Goal: Task Accomplishment & Management: Manage account settings

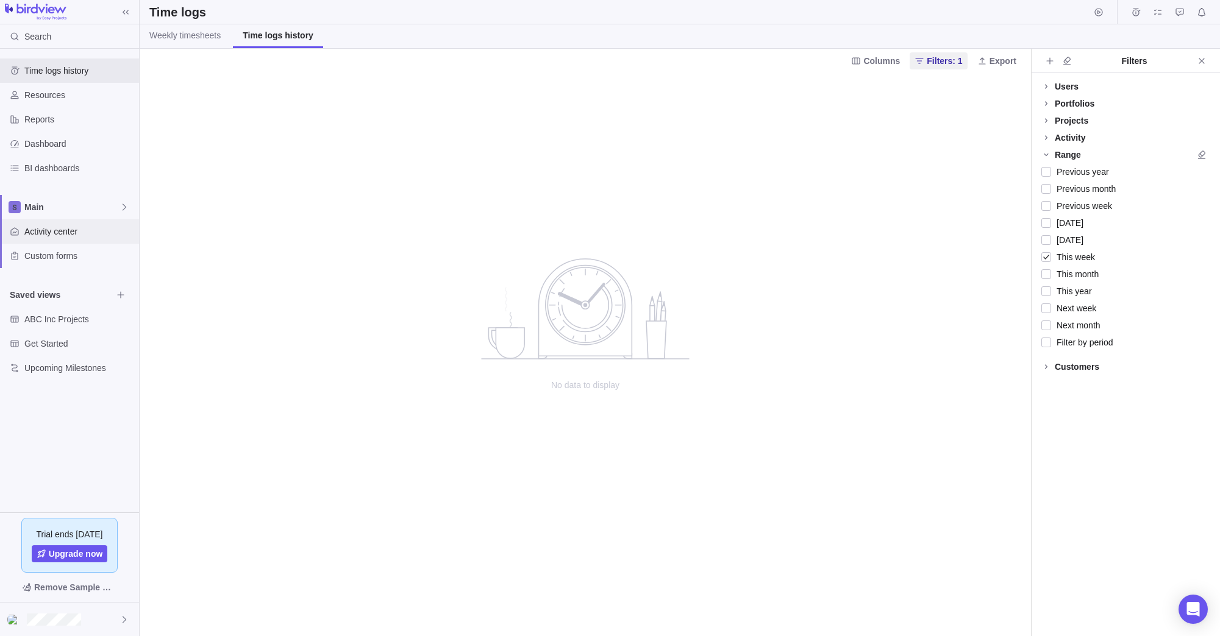
click at [57, 228] on span "Activity center" at bounding box center [79, 232] width 110 height 12
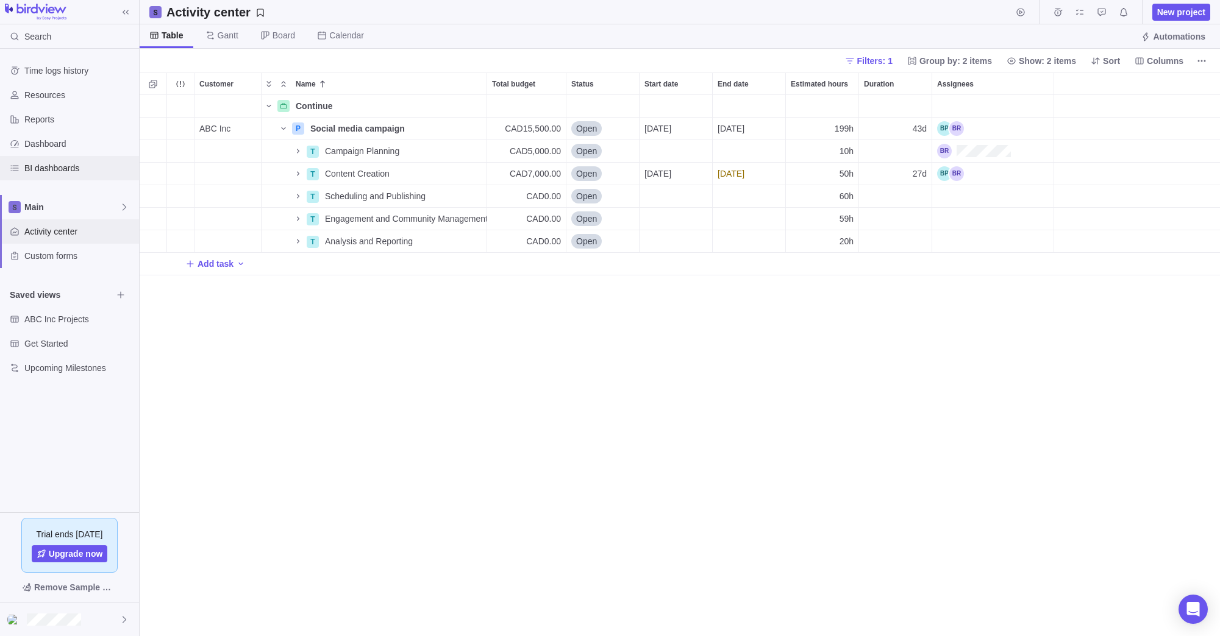
scroll to position [541, 1080]
click at [874, 59] on span "Filters: 1" at bounding box center [874, 61] width 35 height 12
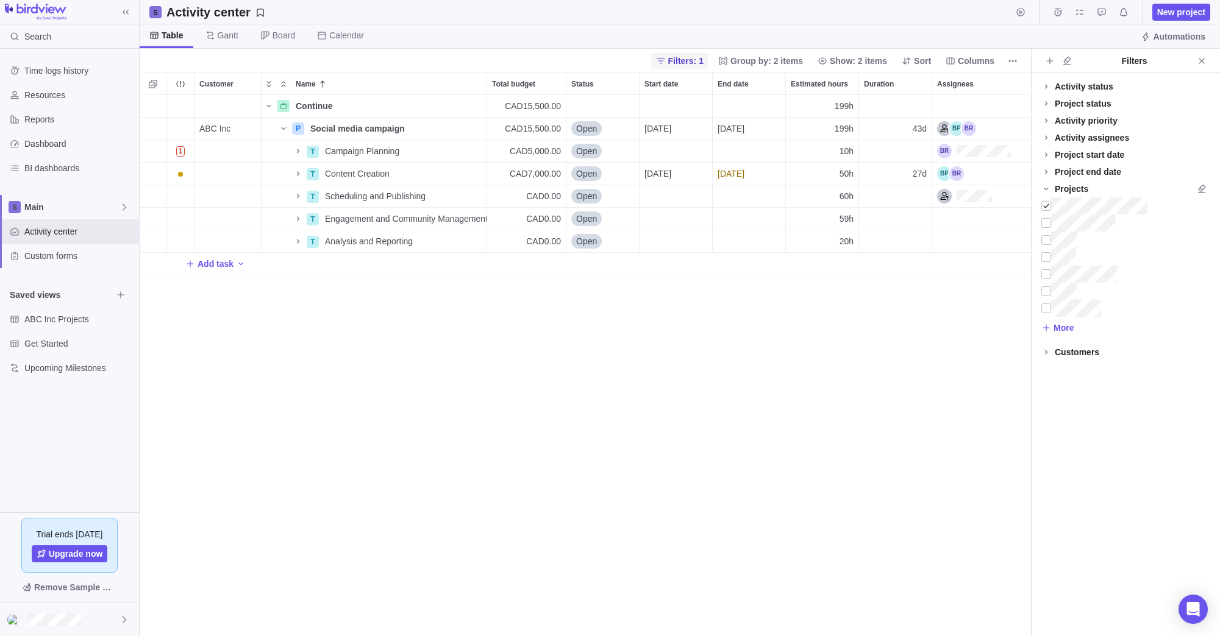
scroll to position [541, 891]
click at [1045, 255] on div at bounding box center [1046, 257] width 10 height 17
click at [1043, 206] on div at bounding box center [1046, 205] width 10 height 17
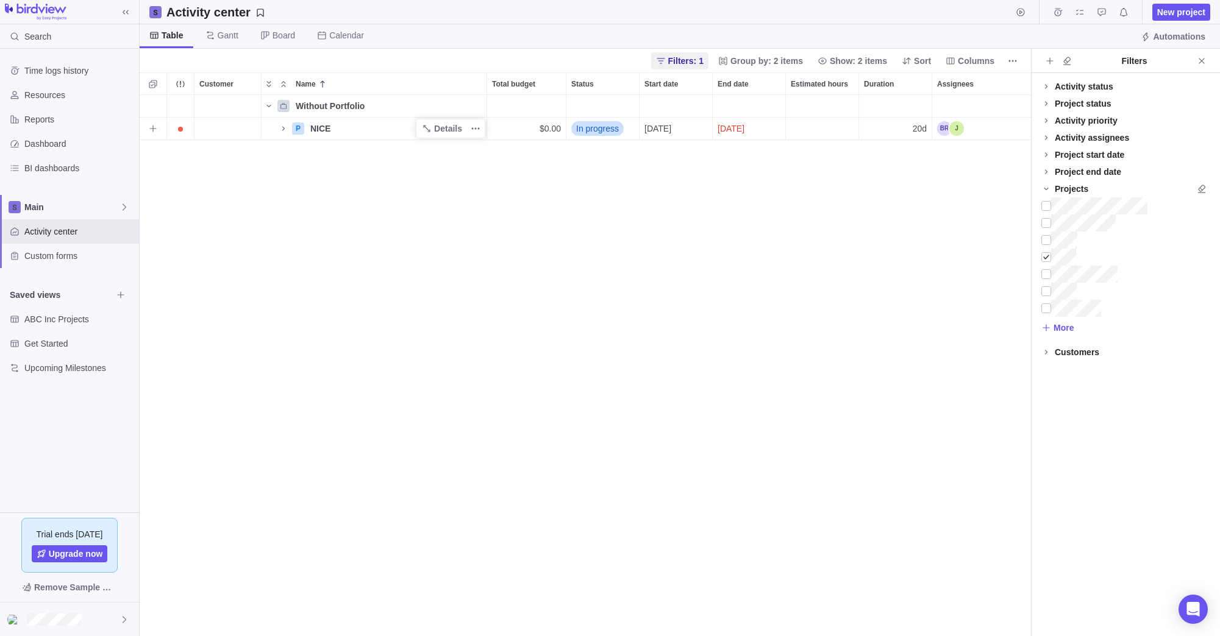
click at [362, 125] on div "NICE" at bounding box center [395, 129] width 181 height 22
click at [340, 181] on div "Without Portfolio P NICE $0.00 In progress [DATE] [DATE] 20d" at bounding box center [585, 365] width 891 height 541
click at [282, 129] on icon "Name" at bounding box center [284, 129] width 10 height 10
click at [474, 216] on div "Without Portfolio P NICE Details $0.00 In progress [DATE] [DATE] 20d T Illustra…" at bounding box center [585, 365] width 891 height 541
click at [332, 126] on div "NICE" at bounding box center [395, 129] width 181 height 22
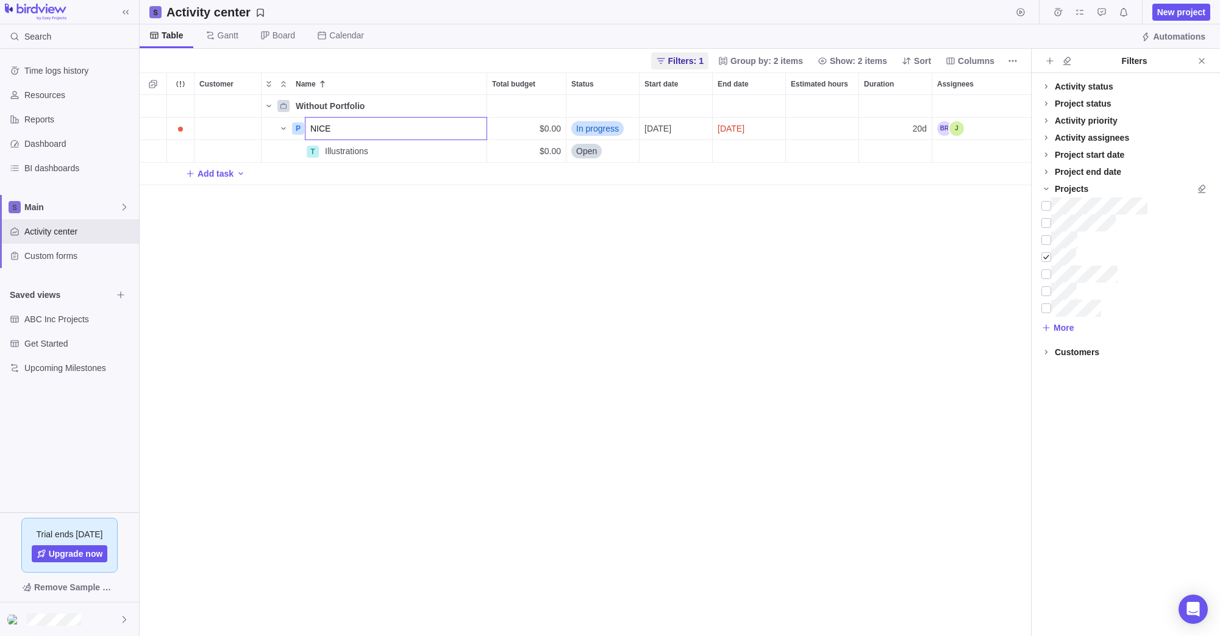
click at [339, 253] on div "Without Portfolio P NICE $0.00 In progress [DATE] [DATE] 20d T Illustrations De…" at bounding box center [585, 365] width 891 height 541
click at [346, 254] on div "Without Portfolio P NICE Details $0.00 In progress [DATE] [DATE] 20d T Illustra…" at bounding box center [585, 365] width 891 height 541
click at [349, 151] on span "Illustrations" at bounding box center [346, 151] width 43 height 12
click at [402, 217] on div "Without Portfolio P NICE Details $0.00 In progress [DATE] [DATE] 20d T Illustra…" at bounding box center [585, 365] width 891 height 541
click at [956, 150] on div "Assignees" at bounding box center [993, 151] width 122 height 22
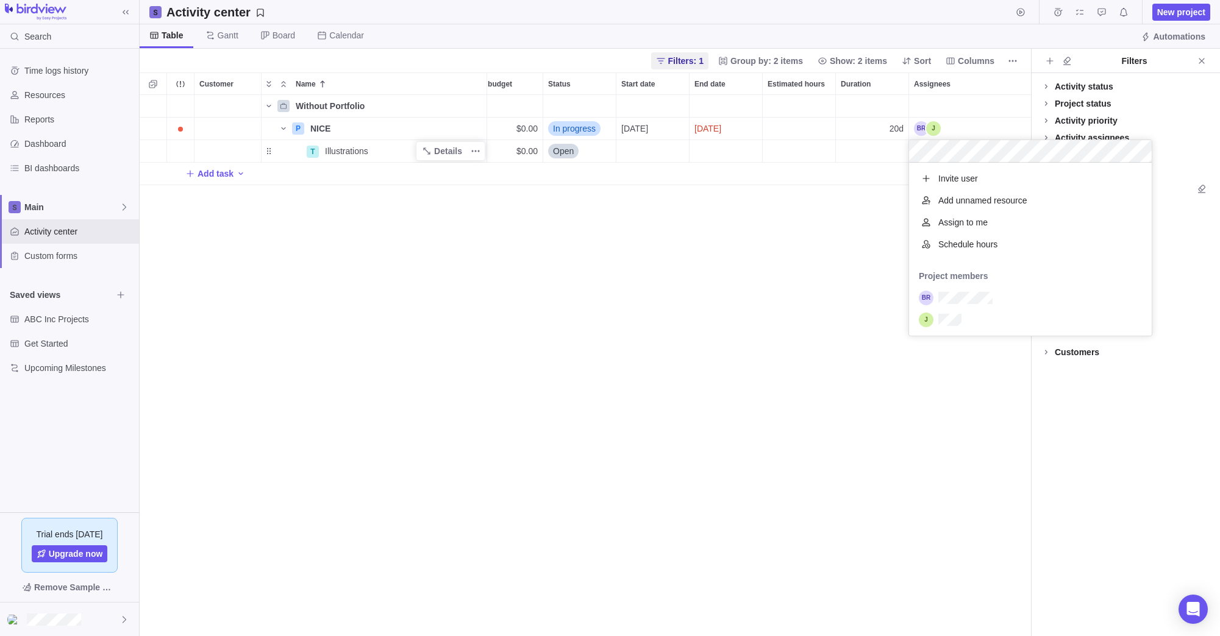
scroll to position [173, 243]
click at [965, 322] on div "grid" at bounding box center [1030, 320] width 243 height 22
click at [805, 266] on div "Without Portfolio P NICE Details $0.00 In progress [DATE] [DATE] 20d T Illustra…" at bounding box center [585, 365] width 891 height 541
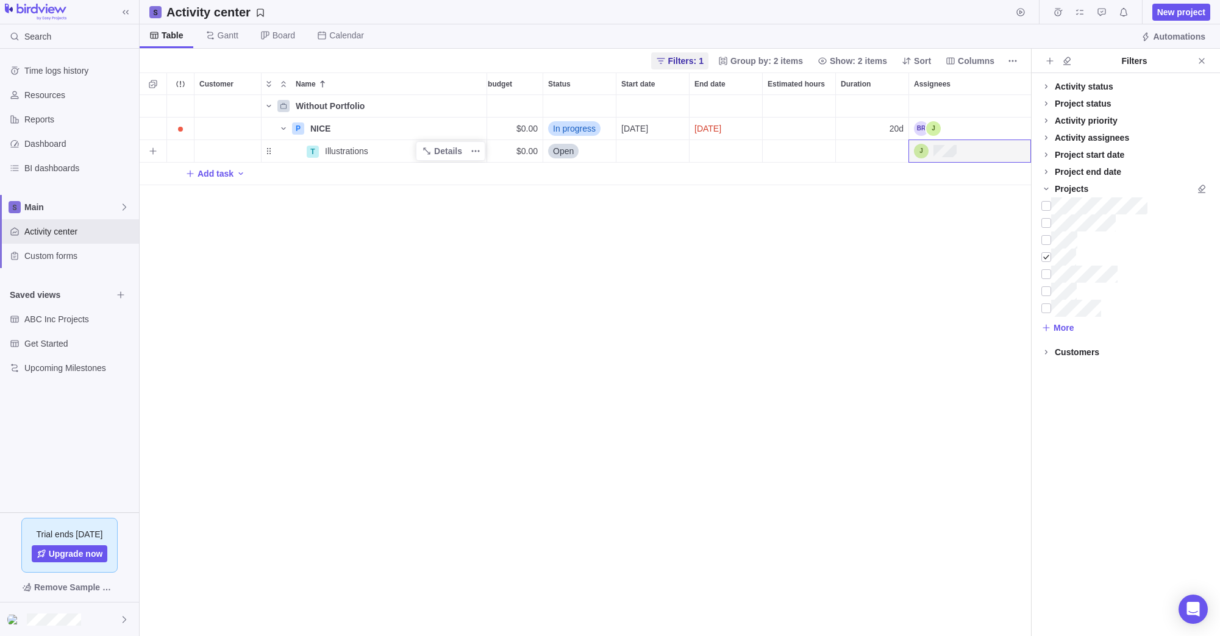
click at [356, 151] on span "Illustrations" at bounding box center [346, 151] width 43 height 12
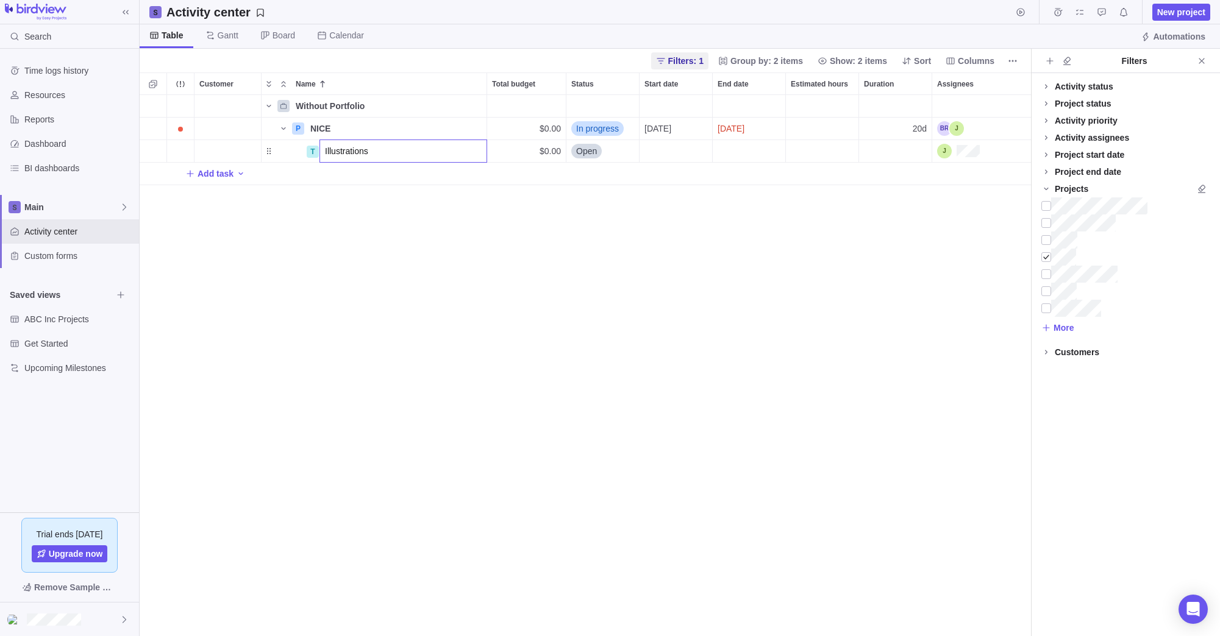
click at [377, 211] on div "Without Portfolio P NICE Details $0.00 In progress [DATE] [DATE] 20d T Illustra…" at bounding box center [585, 365] width 891 height 541
click at [438, 151] on span "Details" at bounding box center [448, 151] width 28 height 12
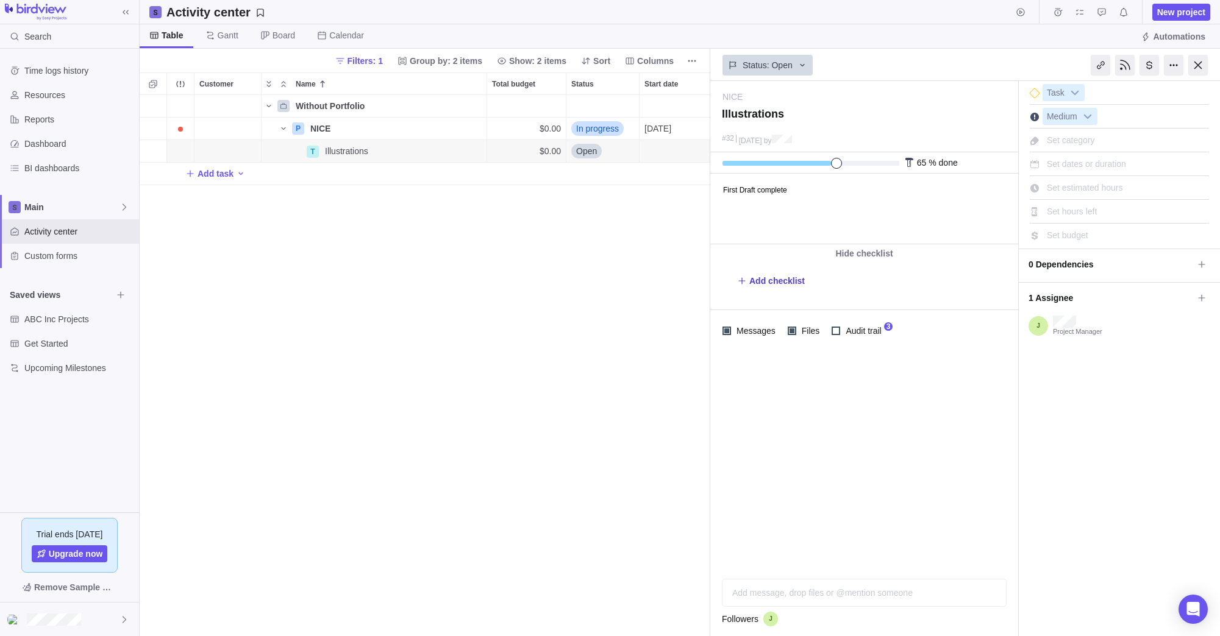
click at [788, 280] on span "Add checklist" at bounding box center [776, 281] width 55 height 12
click at [765, 280] on span "Add checklist" at bounding box center [776, 281] width 55 height 12
click at [761, 294] on textarea at bounding box center [867, 295] width 230 height 17
click at [781, 280] on span "Add checklist" at bounding box center [776, 281] width 55 height 12
click at [785, 294] on textarea at bounding box center [867, 295] width 230 height 17
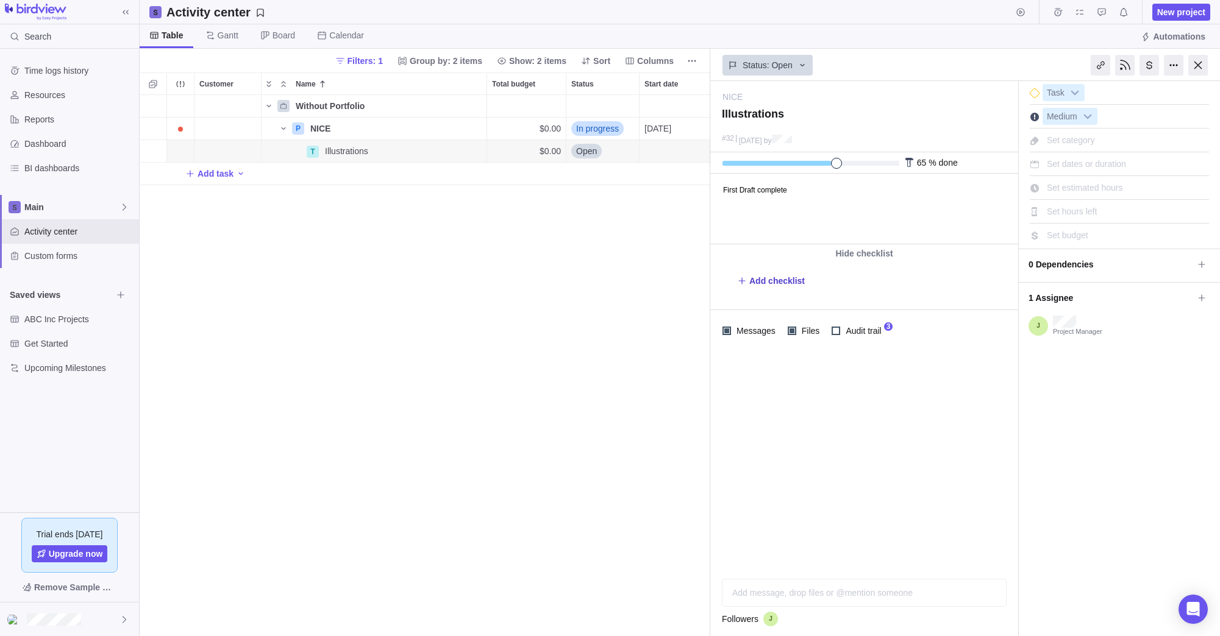
click at [777, 279] on span "Add checklist" at bounding box center [776, 281] width 55 height 12
type textarea "x"
type textarea "U"
type textarea "x"
type textarea "Up"
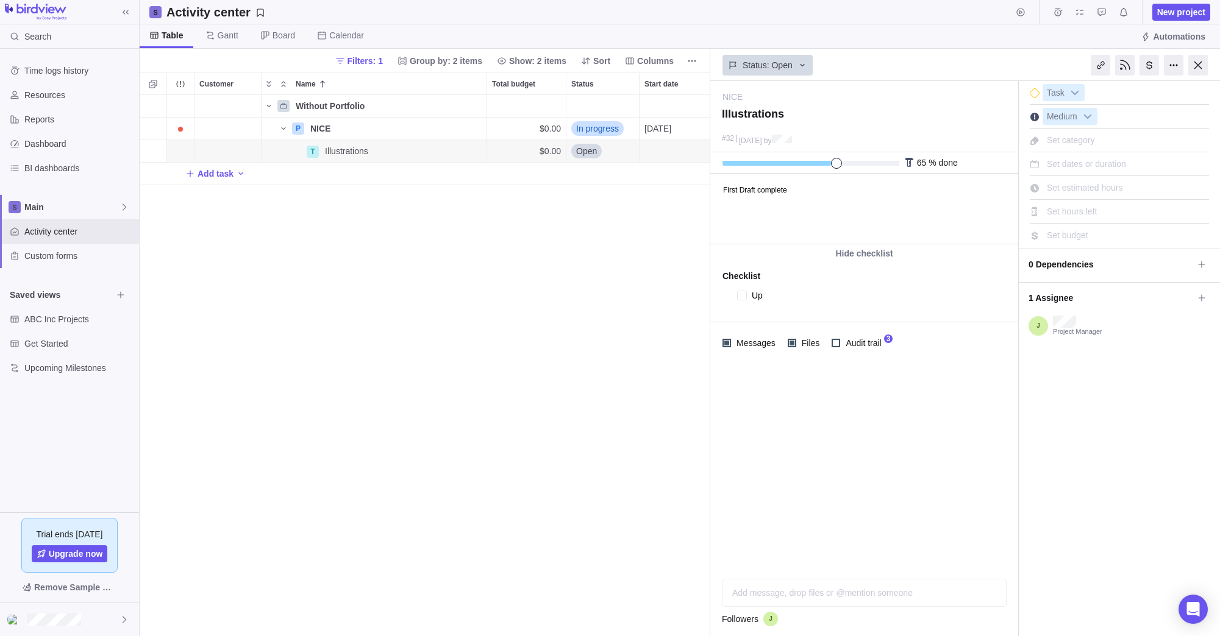
type textarea "x"
type textarea "Upd"
type textarea "x"
type textarea "Upda"
type textarea "x"
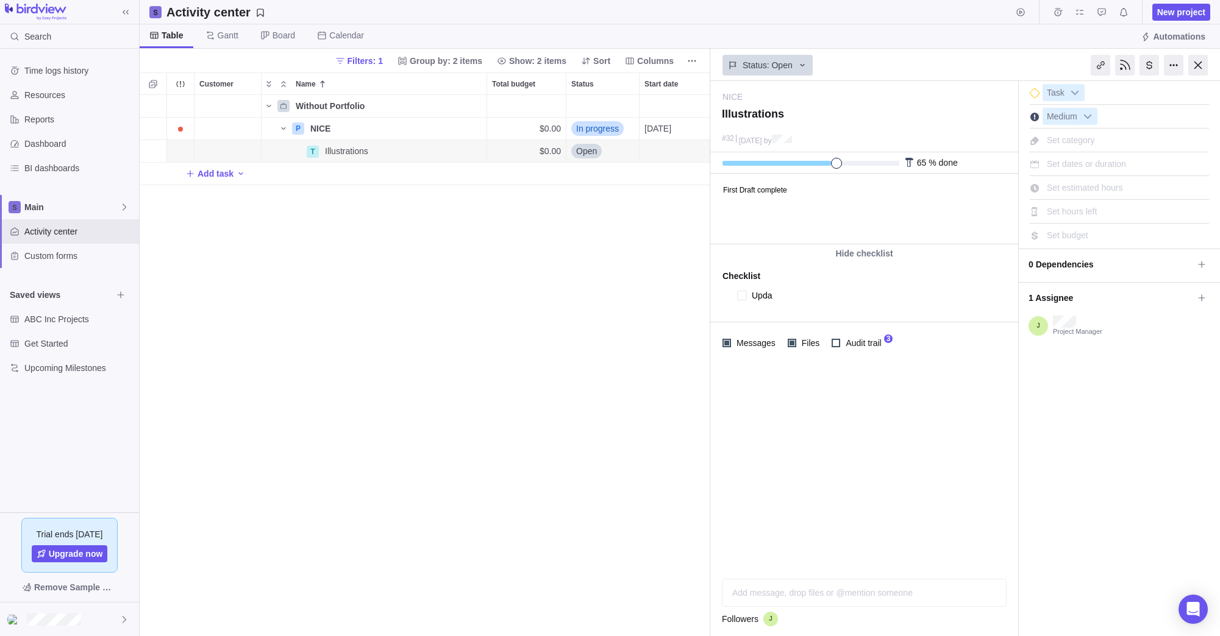
type textarea "Updat"
type textarea "x"
type textarea "Update"
type textarea "x"
type textarea "Update"
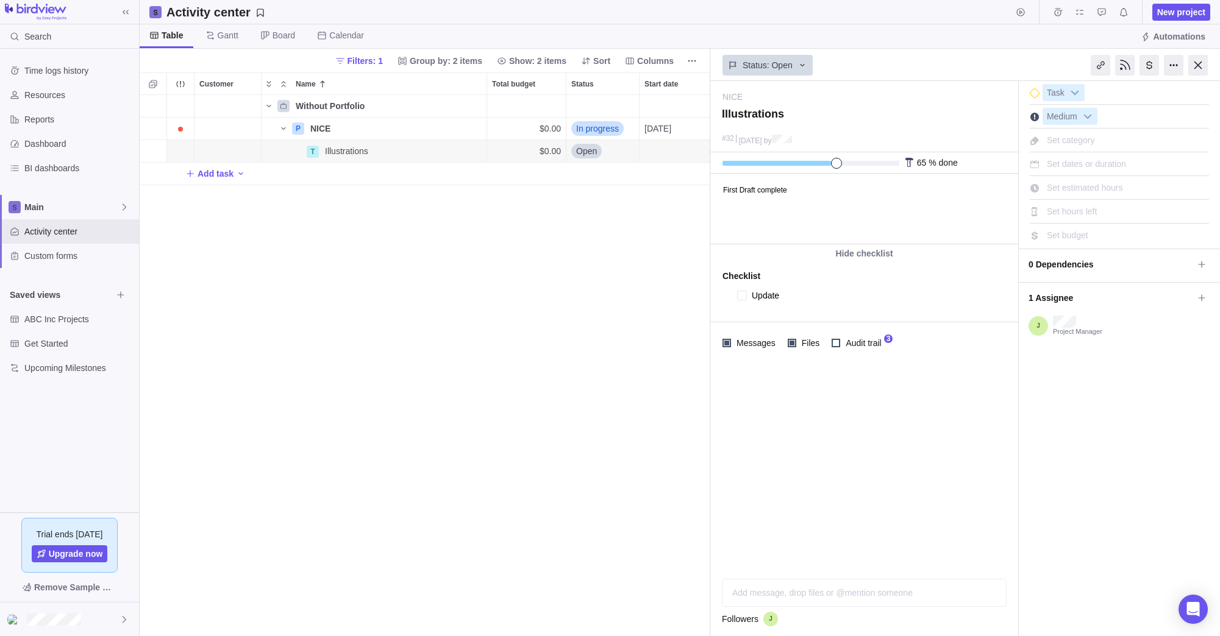
type textarea "x"
type textarea "Update t"
type textarea "x"
type textarea "Update te"
type textarea "x"
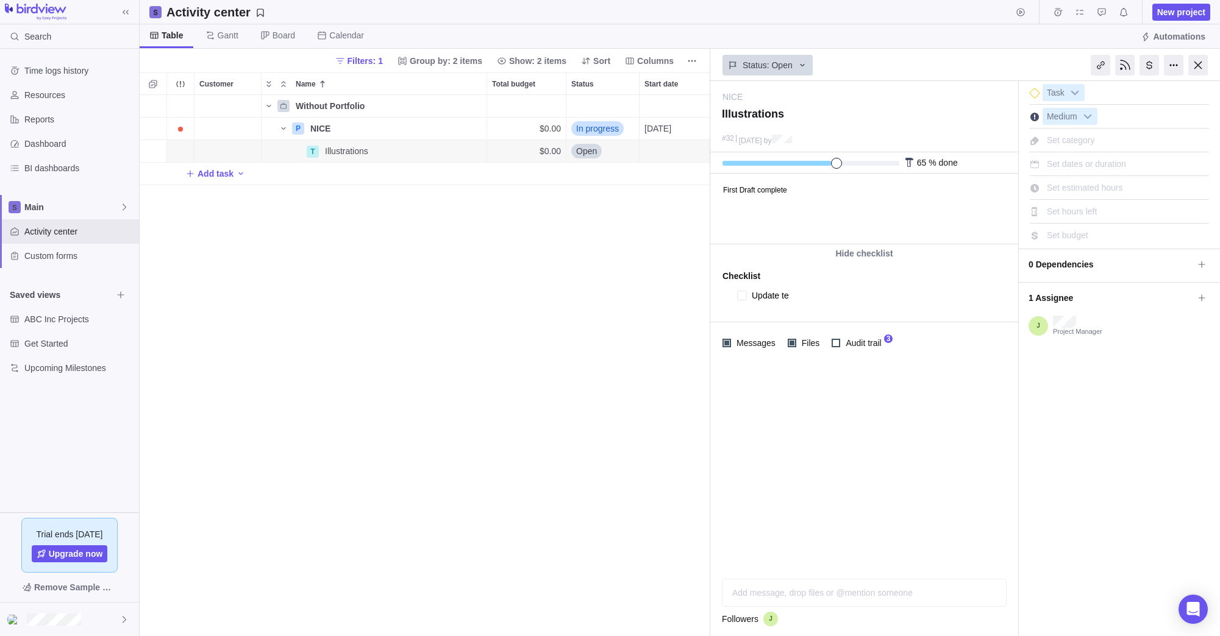
type textarea "Update tex"
type textarea "x"
type textarea "Update text"
type textarea "x"
type textarea "Update text"
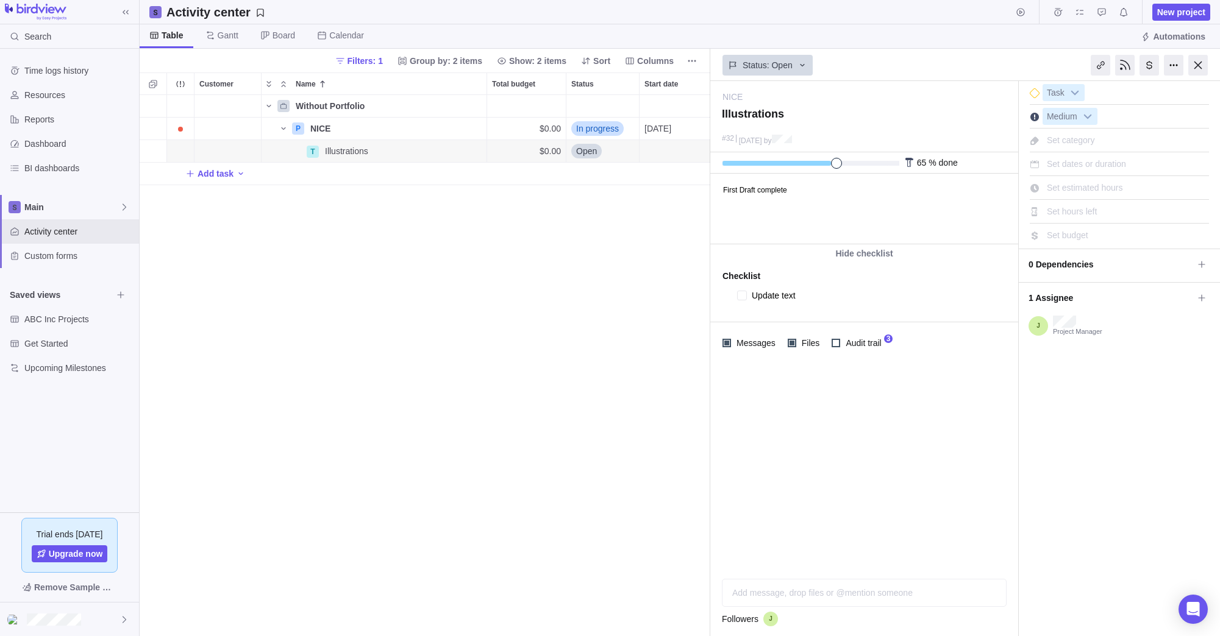
type textarea "x"
type textarea "Update text c"
type textarea "x"
type textarea "Update text co"
type textarea "x"
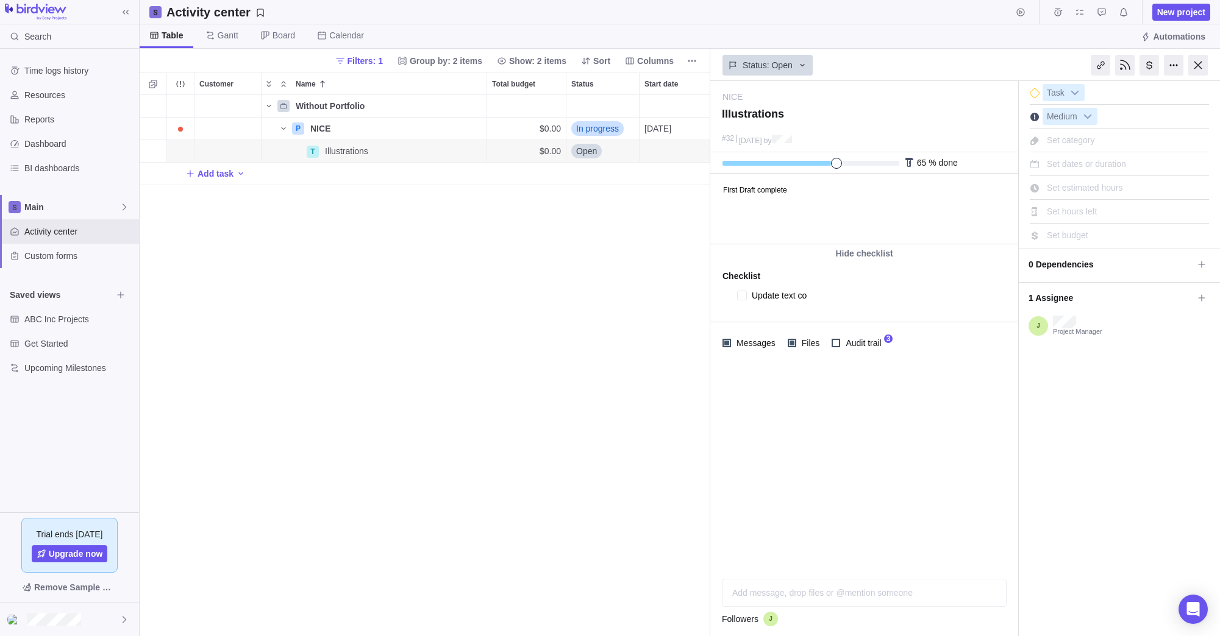
type textarea "Update text cop"
type textarea "x"
type textarea "Update text copy"
type textarea "x"
type textarea "Update text copy"
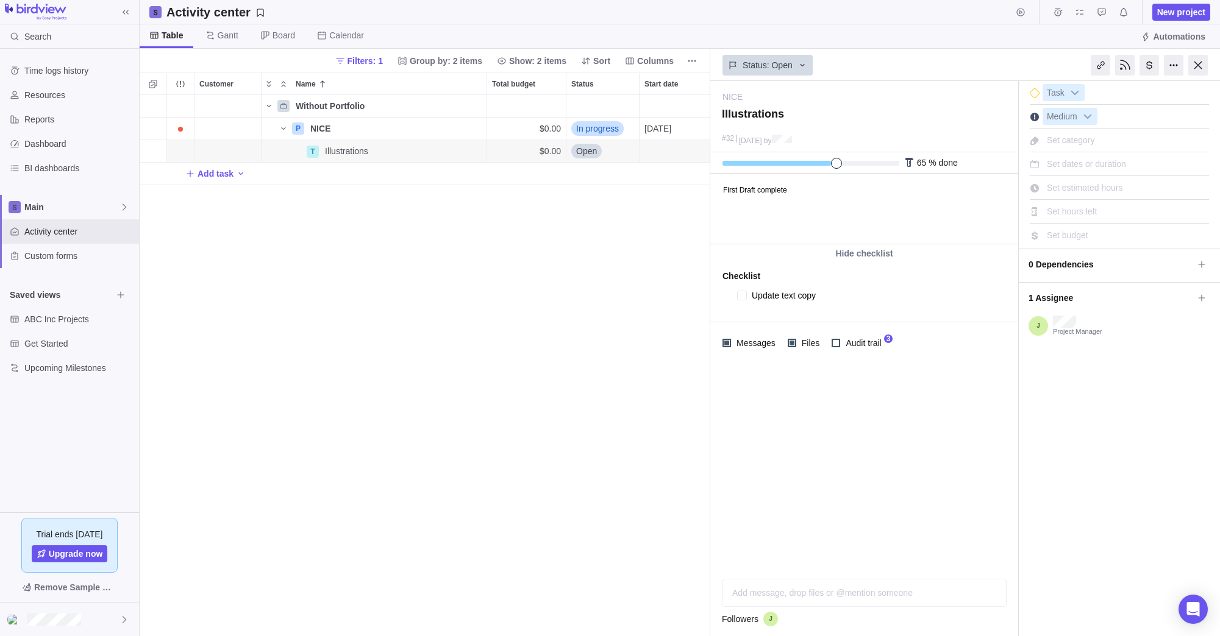
type textarea "x"
type textarea "Update text copy ("
type textarea "x"
type textarea "Update text copy (w"
type textarea "x"
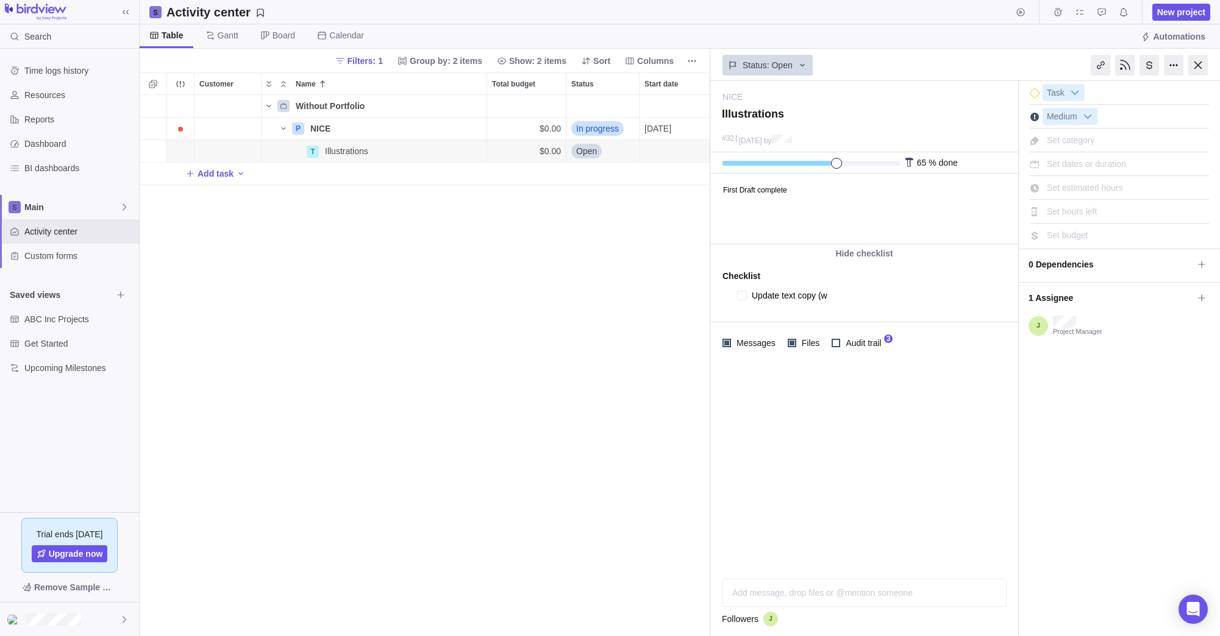
type textarea "Update text copy (wi"
type textarea "x"
type textarea "Update text copy (wit"
type textarea "x"
type textarea "Update text copy (with"
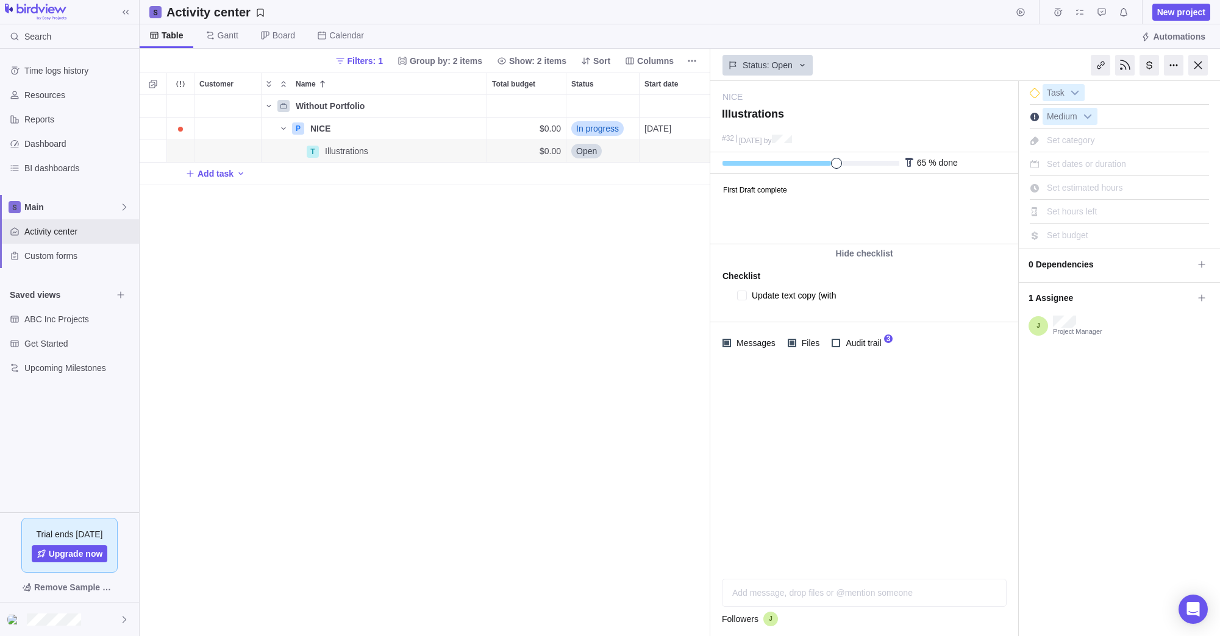
type textarea "x"
type textarea "Update text copy (with"
type textarea "x"
type textarea "Update text copy (with o"
type textarea "x"
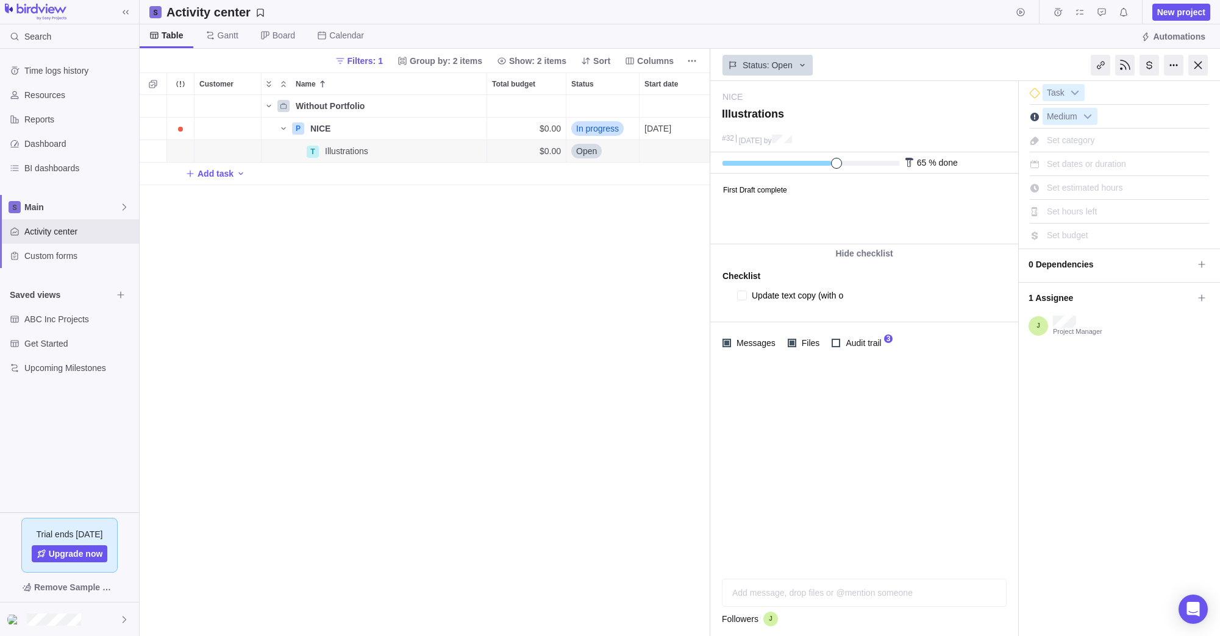
type textarea "Update text copy (with or"
type textarea "x"
type textarea "Update text copy (with or"
type textarea "x"
type textarea "Update text copy (with or w"
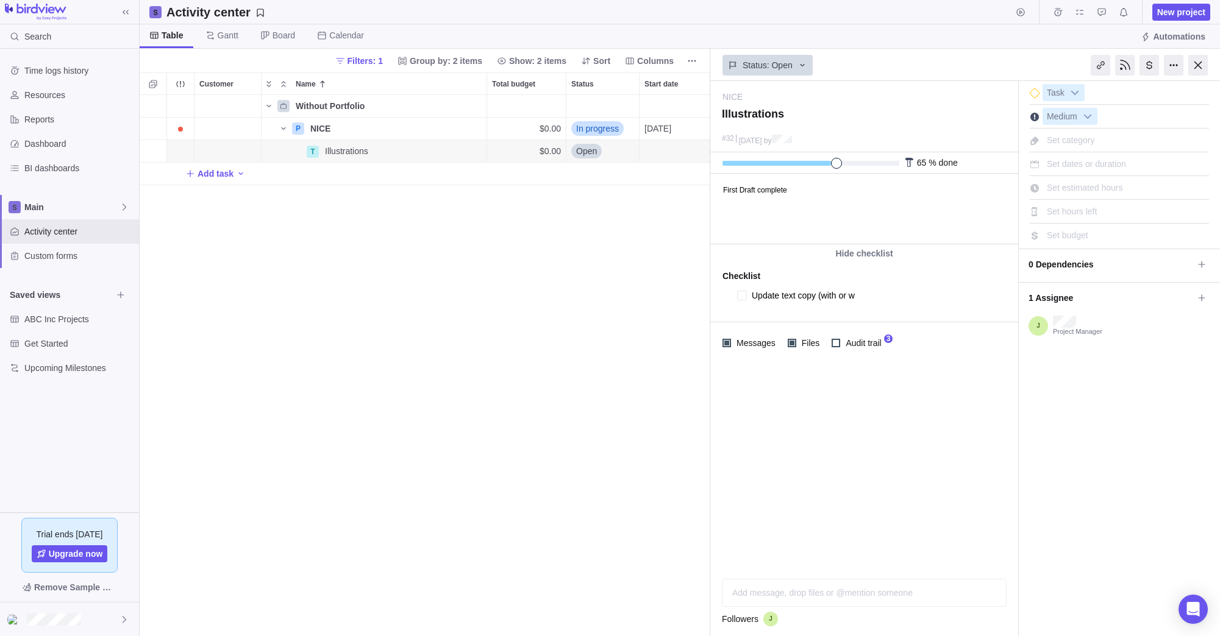
type textarea "x"
type textarea "Update text copy (with or wi"
type textarea "x"
type textarea "Update text copy (with or wit"
type textarea "x"
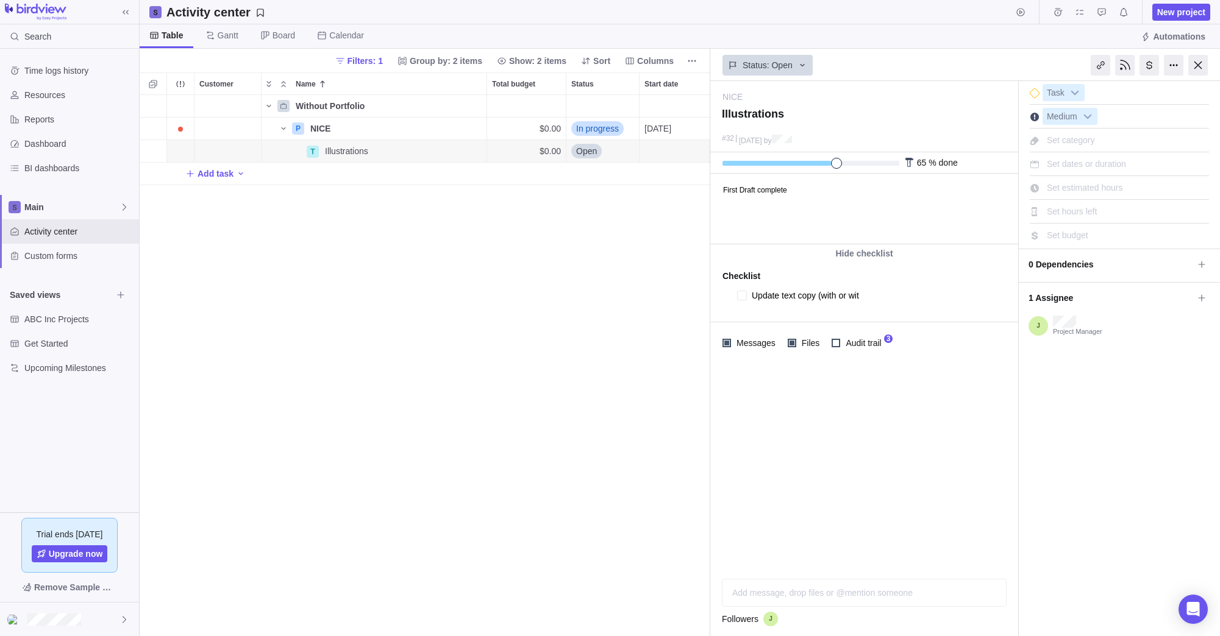
type textarea "Update text copy (with or with"
type textarea "x"
type textarea "Update text copy (with or witho"
type textarea "x"
type textarea "Update text copy (with or withou"
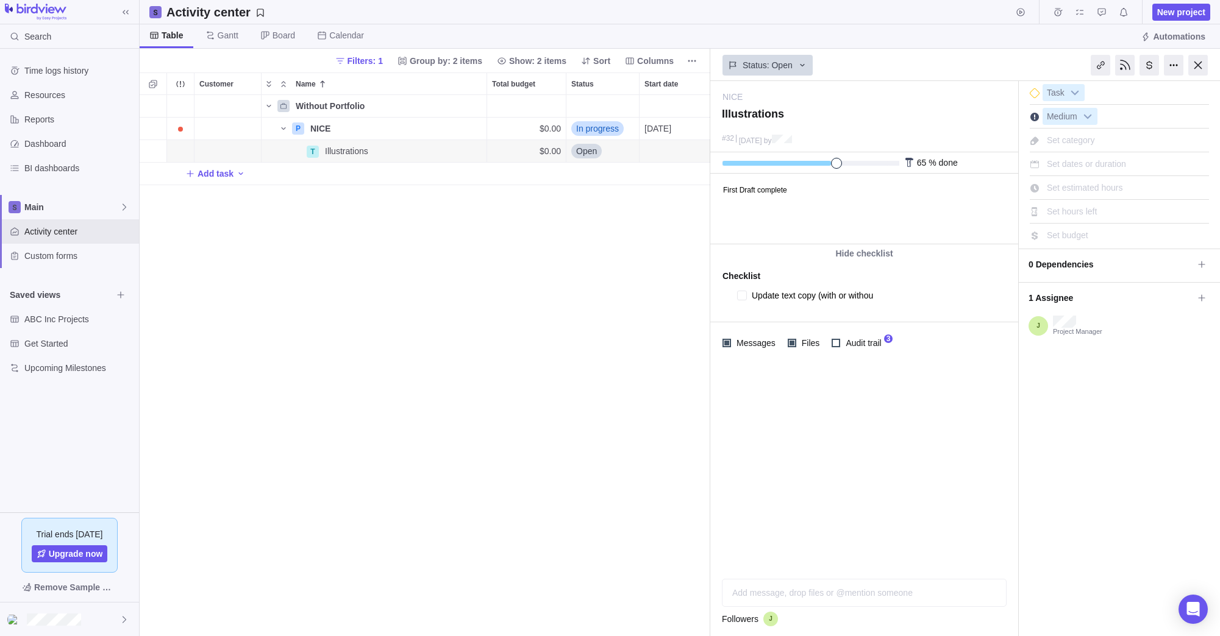
type textarea "x"
type textarea "Update text copy (with or without"
type textarea "x"
type textarea "Update text copy (with or without"
type textarea "x"
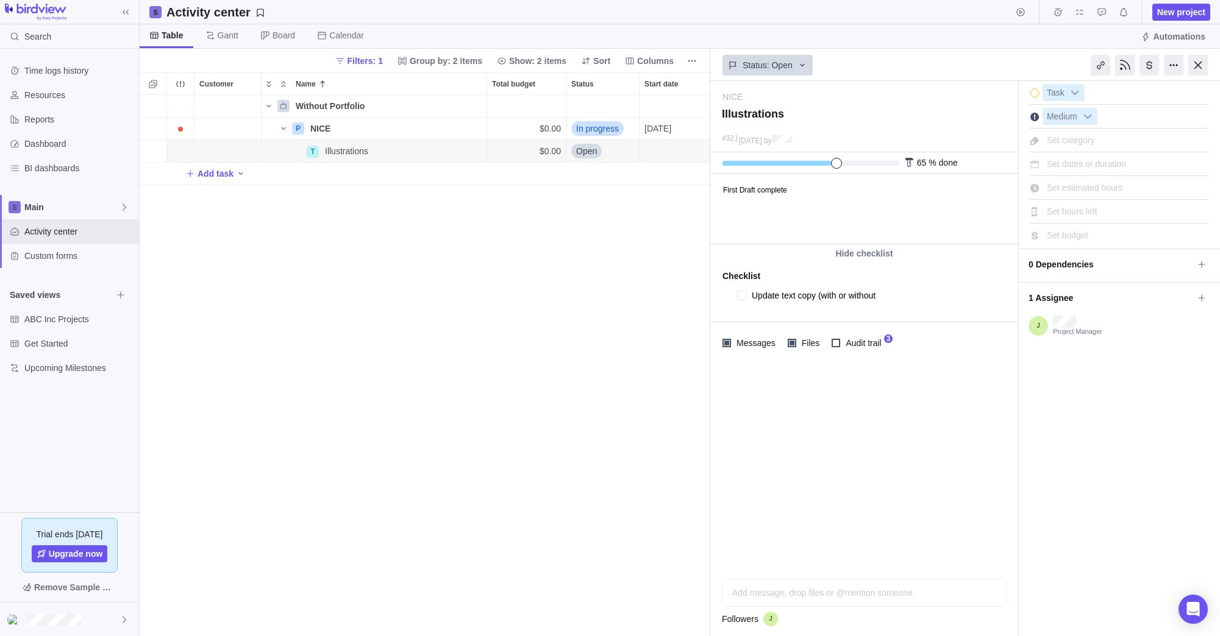
type textarea "Update text copy (with or without e"
type textarea "x"
type textarea "Update text copy (with or without ex"
type textarea "x"
type textarea "Update text copy (with or without exc"
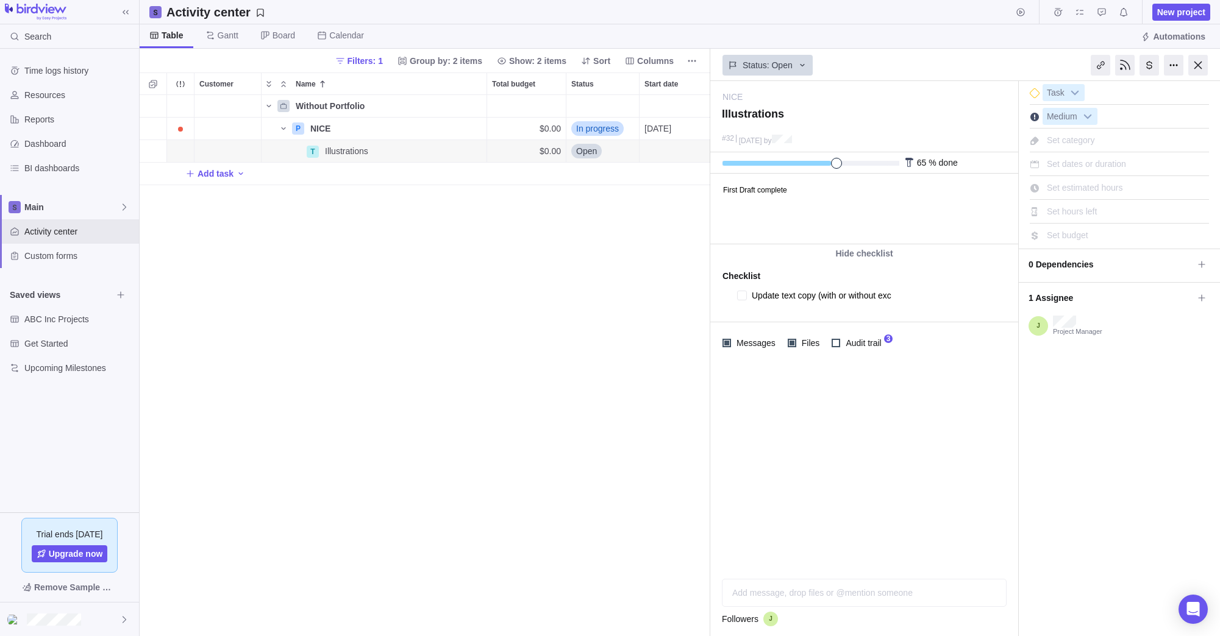
type textarea "x"
type textarea "Update text copy (with or without excl"
type textarea "x"
type textarea "Update text copy (with or without excla"
type textarea "x"
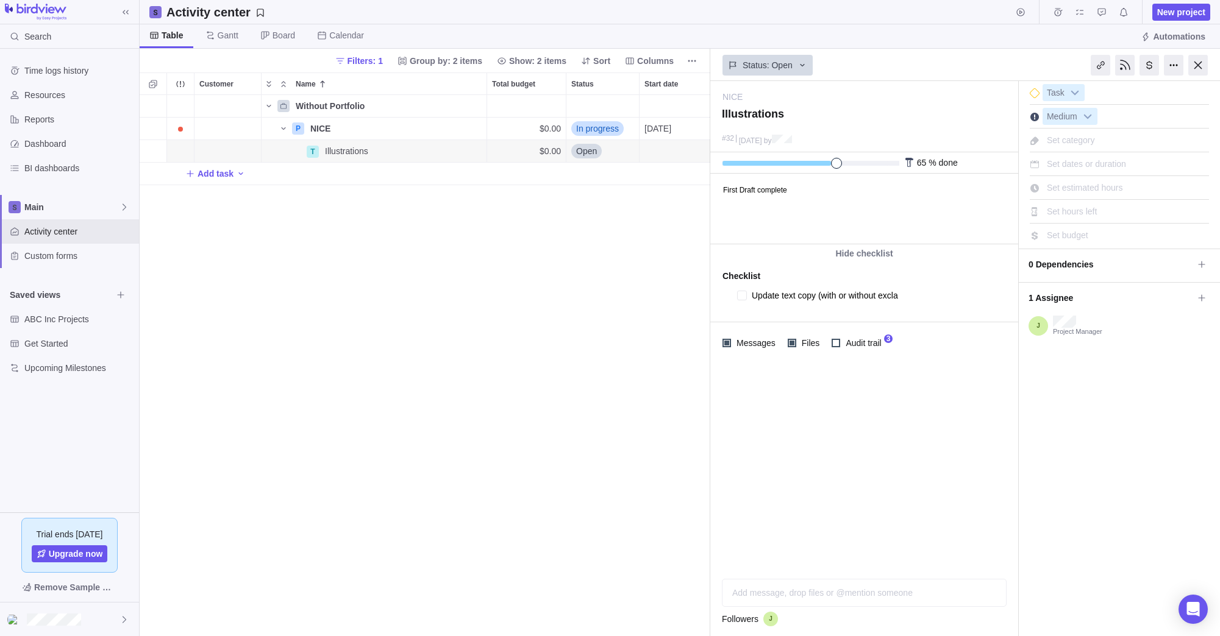
type textarea "Update text copy (with or without exclam"
type textarea "x"
type textarea "Update text copy (with or without exclama"
type textarea "x"
type textarea "Update text copy (with or without exclamati"
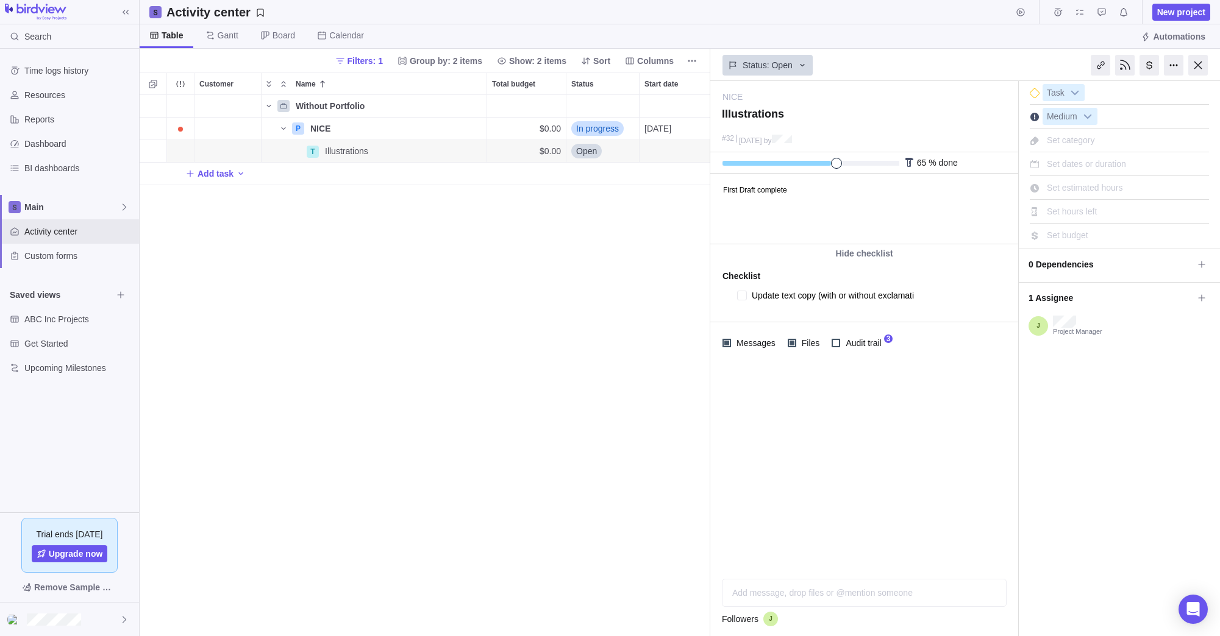
type textarea "x"
type textarea "Update text copy (with or without exclamatio"
type textarea "x"
type textarea "Update text copy (with or without exclamation"
type textarea "x"
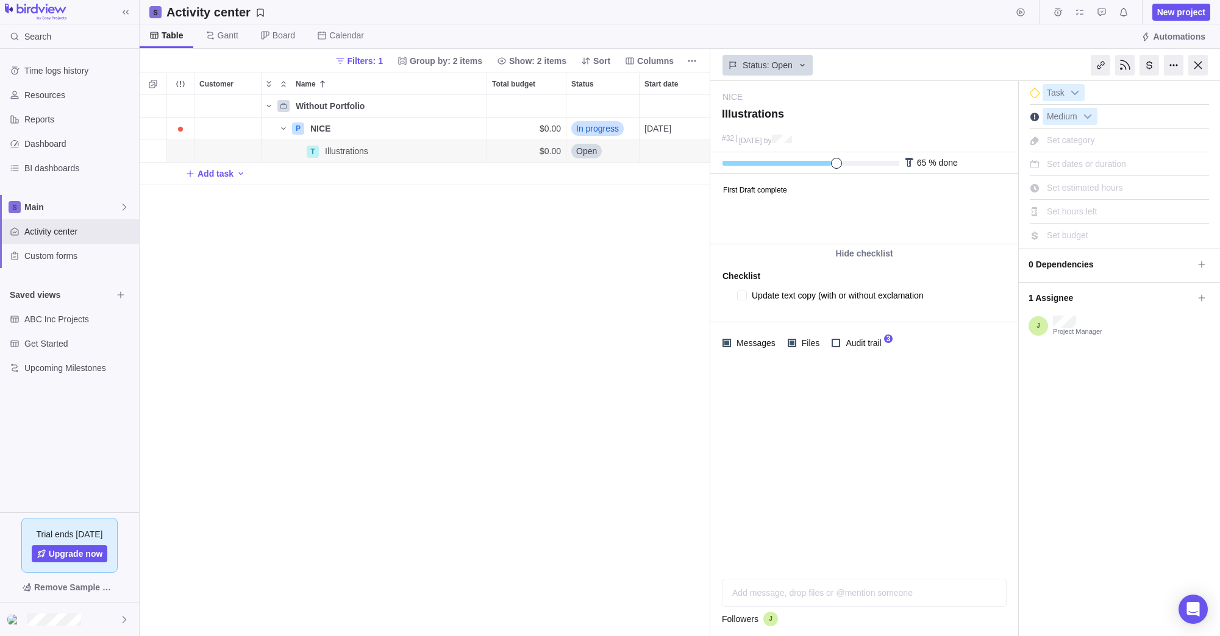
type textarea "Update text copy (with or without exclamation m"
type textarea "x"
type textarea "Update text copy (with or without exclamation ma"
type textarea "x"
type textarea "Update text copy (with or without exclamation mar"
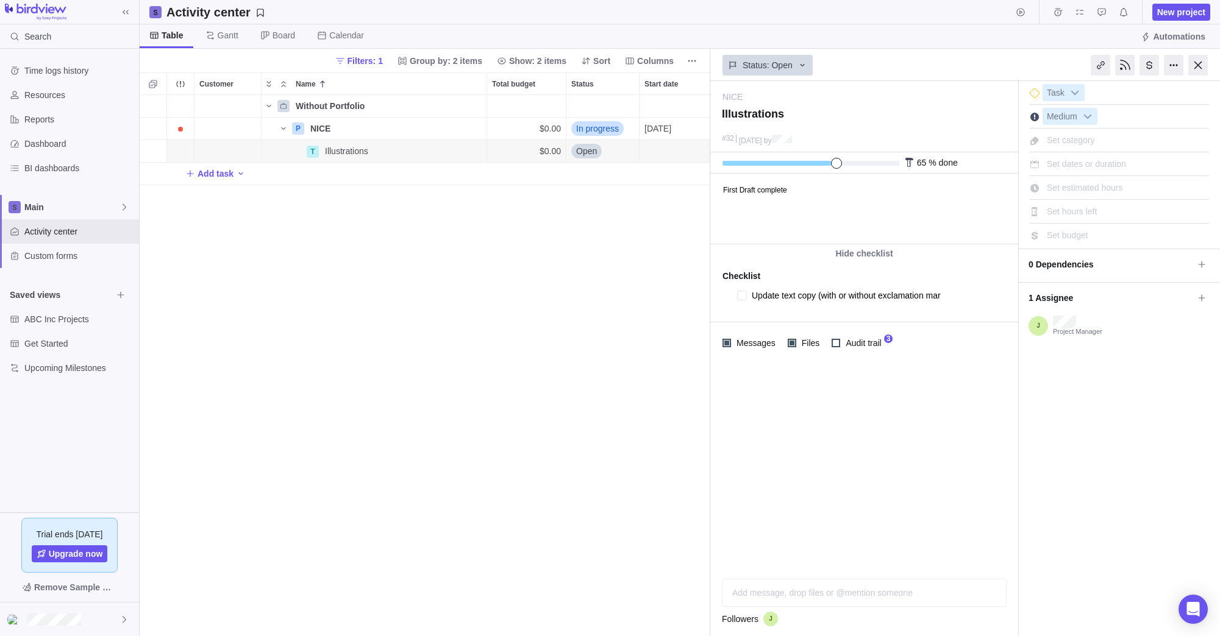
type textarea "x"
type textarea "Update text copy (with or without exclamation mark"
type textarea "x"
type textarea "Update text copy (with or without exclamation marks"
type textarea "x"
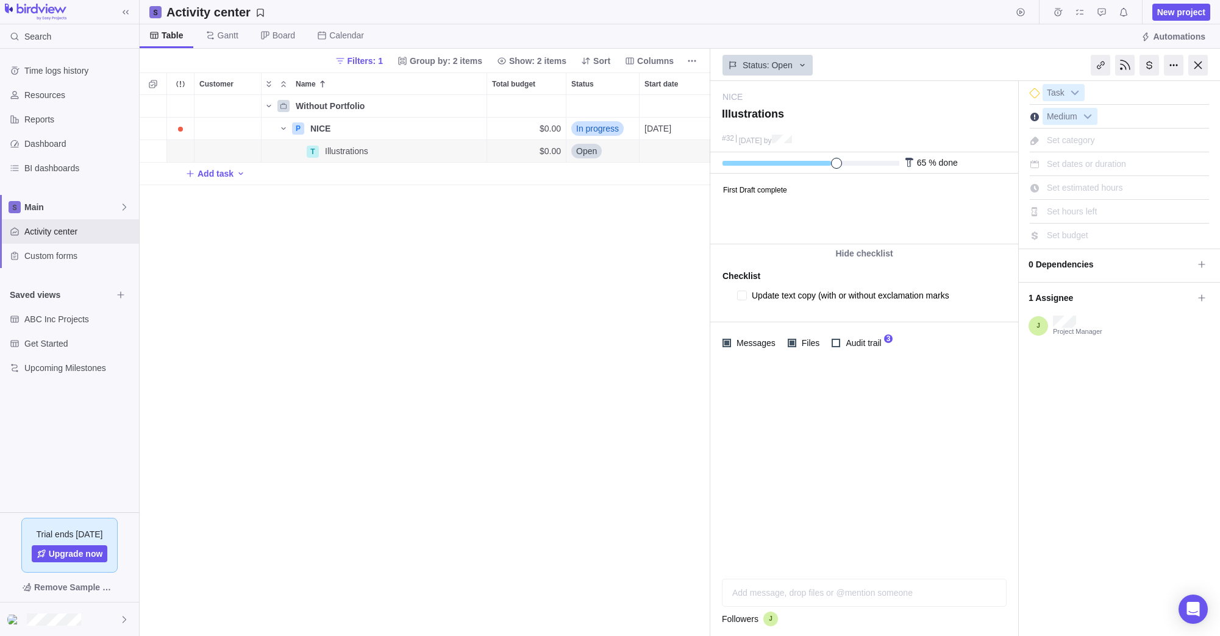
type textarea "Update text copy (with or without exclamation marks)"
type textarea "x"
type textarea "Update text copy (with or without exclamation marks):"
type textarea "x"
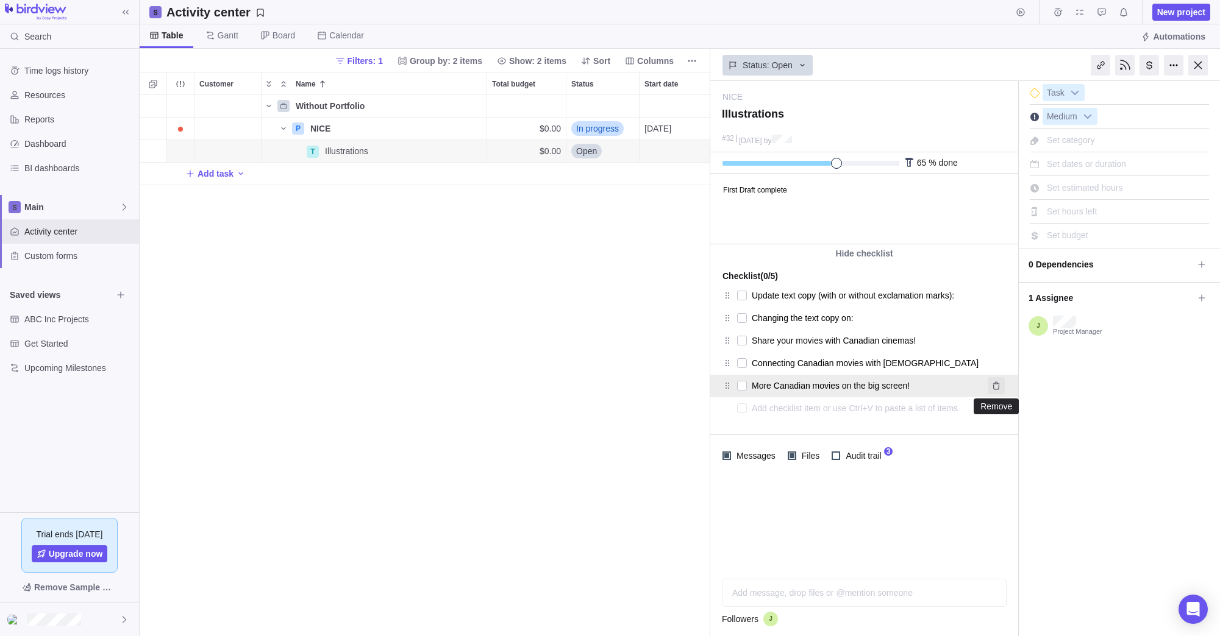
click at [997, 385] on icon "Remove" at bounding box center [996, 386] width 10 height 10
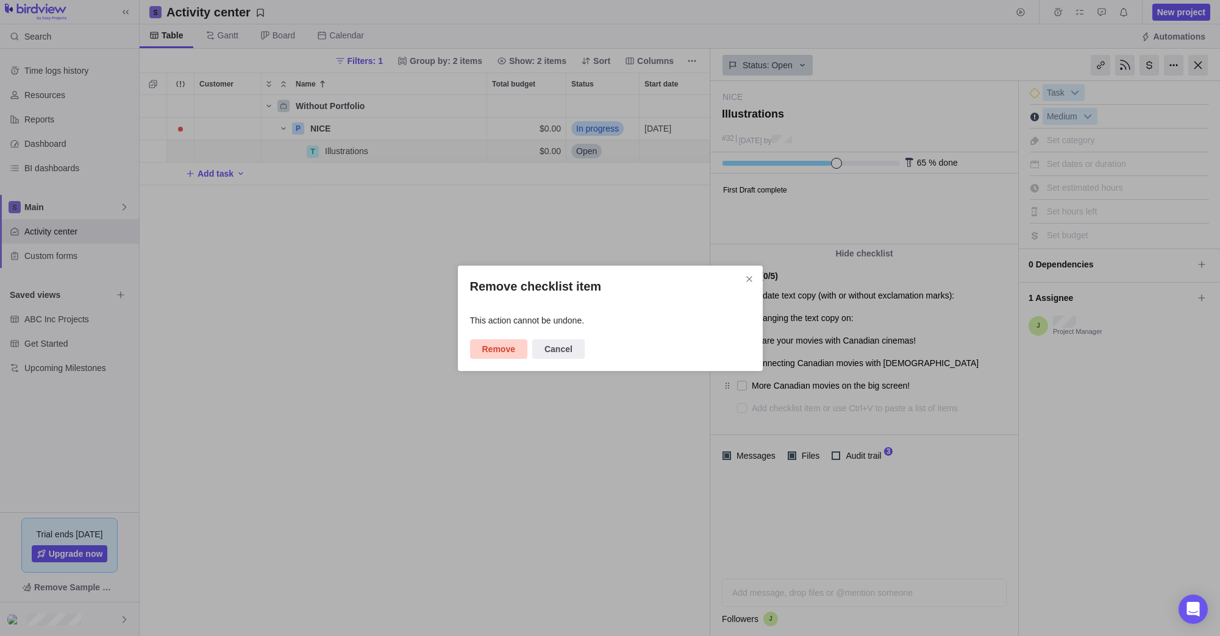
click at [508, 350] on span "Remove" at bounding box center [498, 349] width 33 height 15
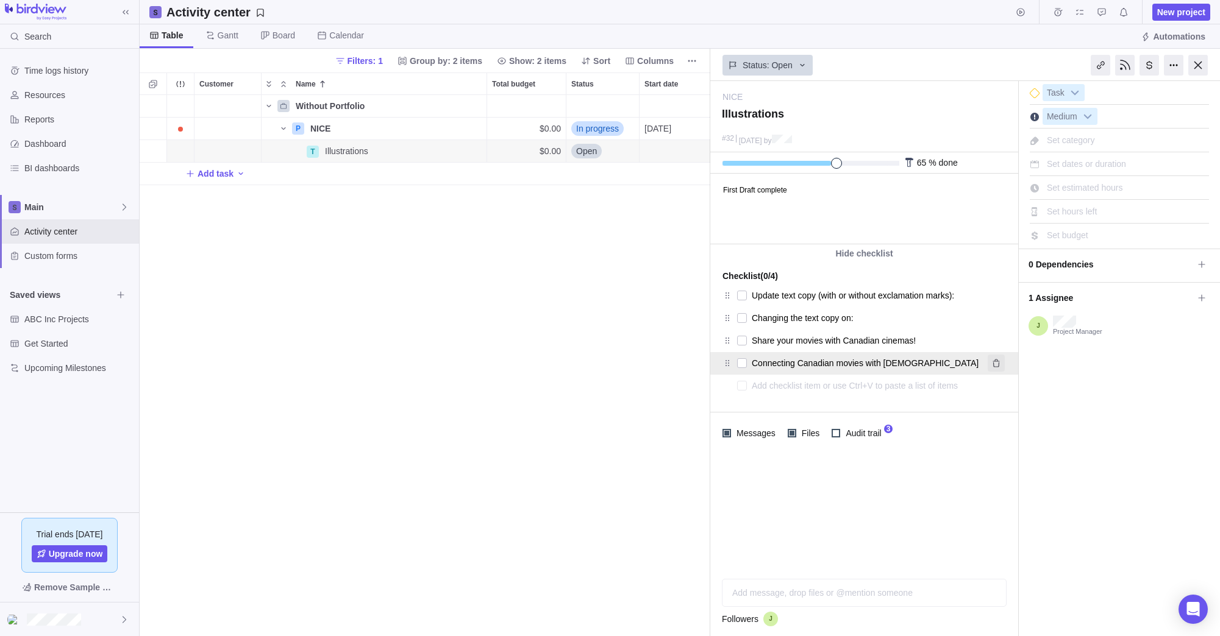
click at [1000, 364] on icon "Remove" at bounding box center [996, 363] width 10 height 10
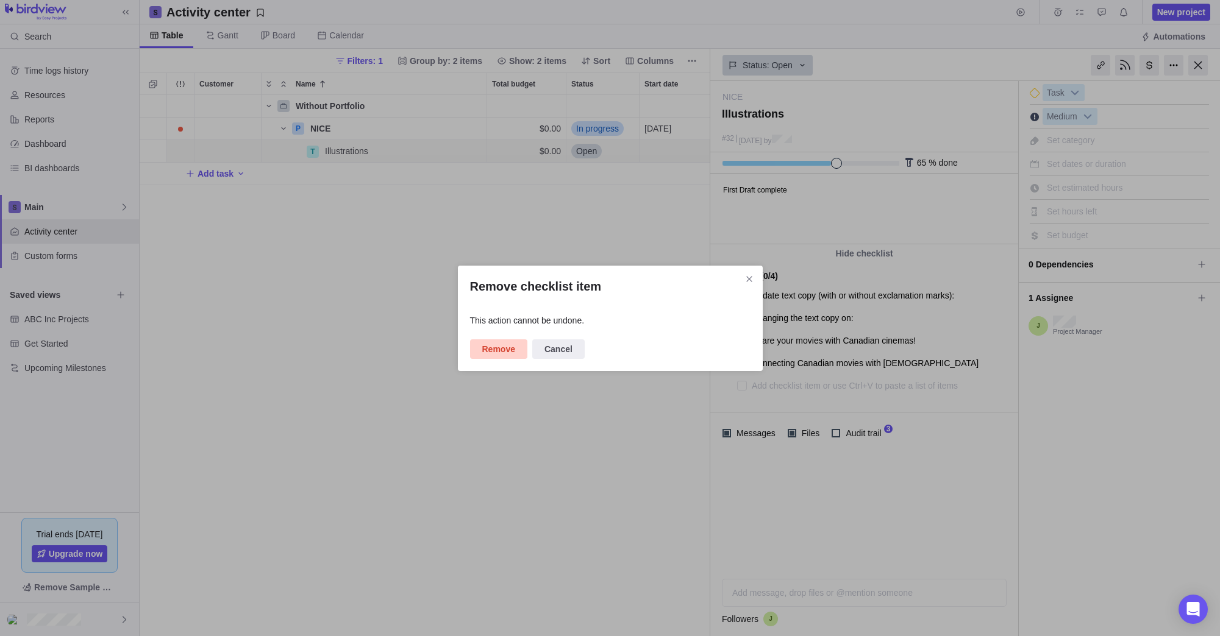
click at [502, 350] on span "Remove" at bounding box center [498, 349] width 33 height 15
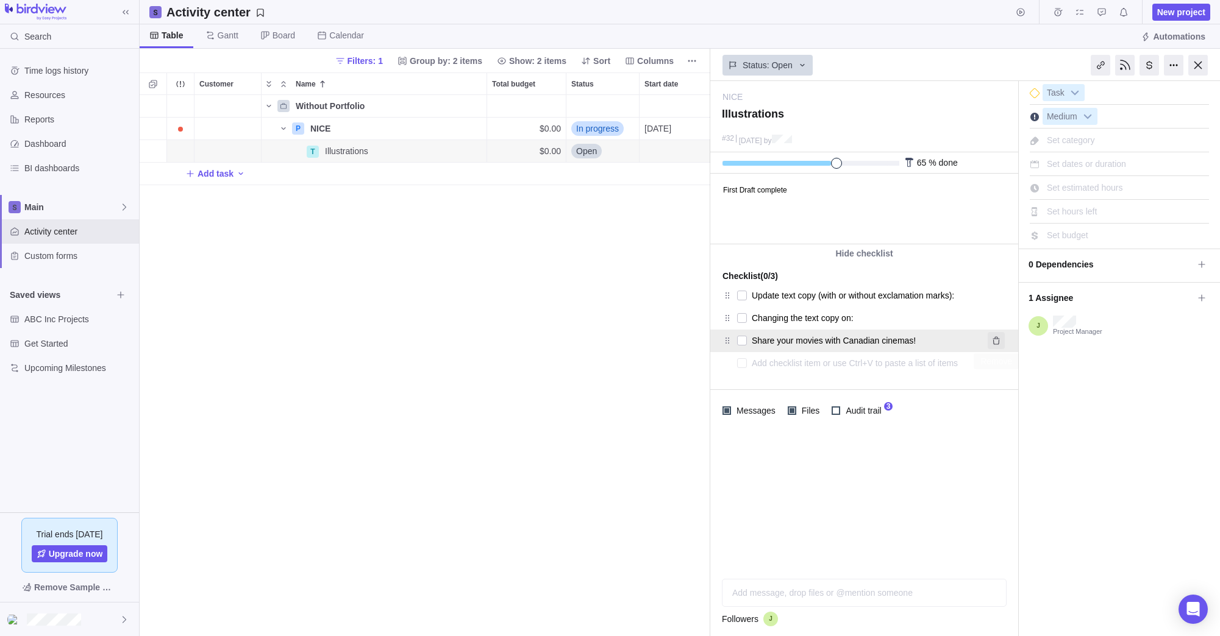
click at [993, 341] on icon "Remove" at bounding box center [995, 340] width 7 height 8
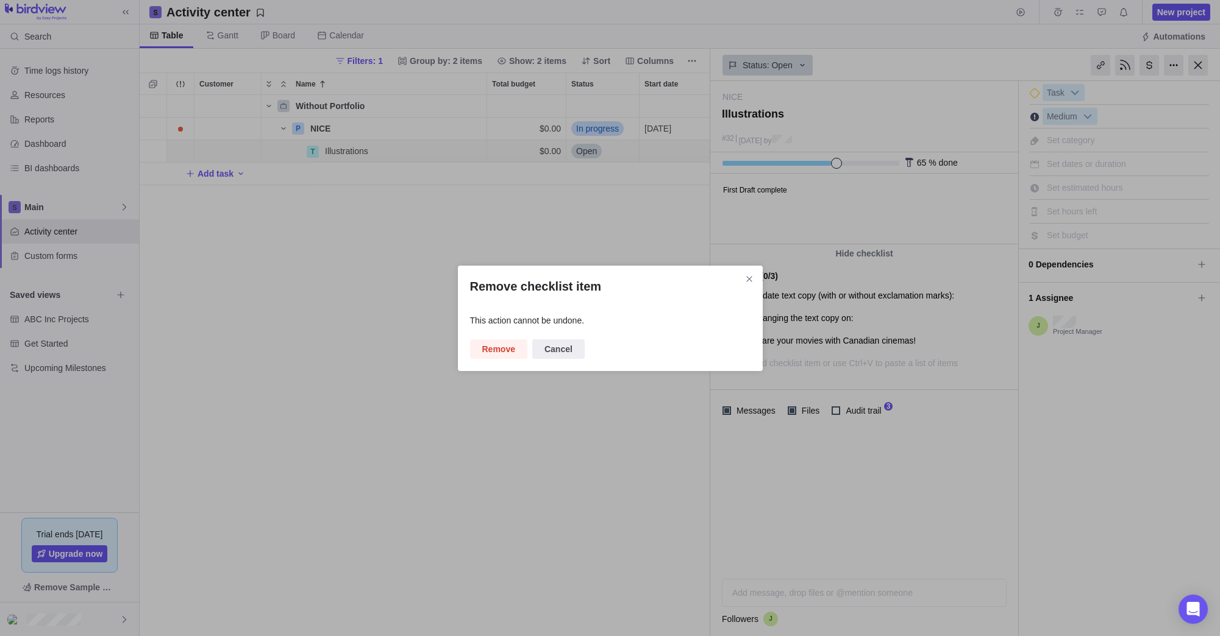
click at [502, 350] on span "Remove" at bounding box center [498, 349] width 33 height 15
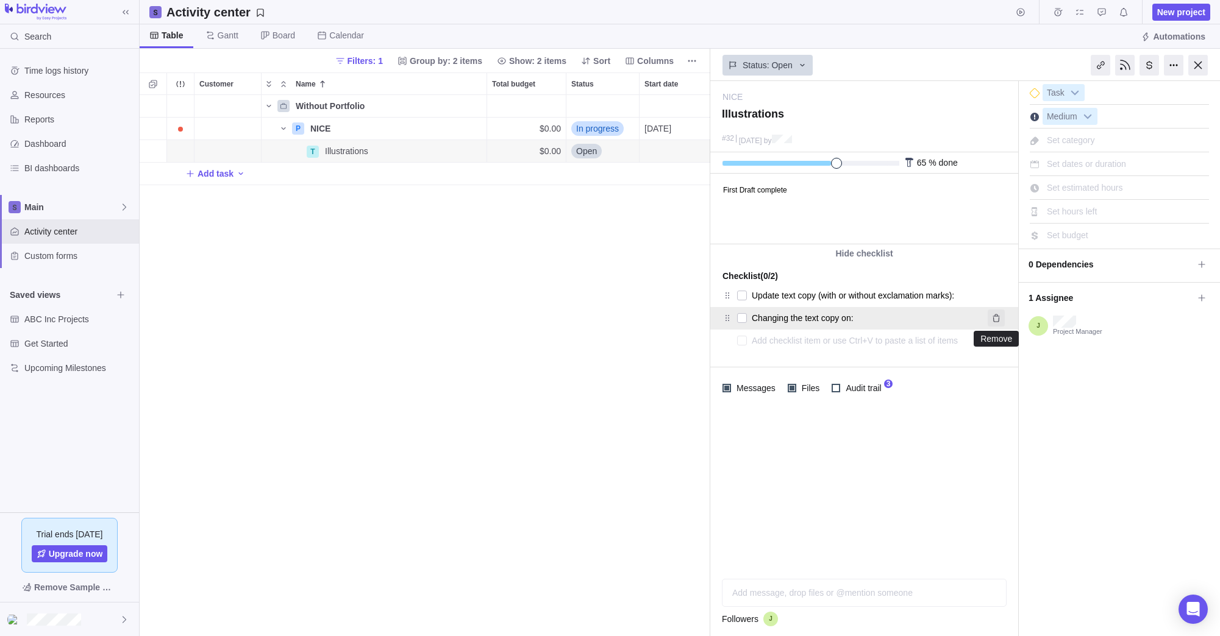
click at [1000, 317] on icon "Remove" at bounding box center [996, 318] width 10 height 10
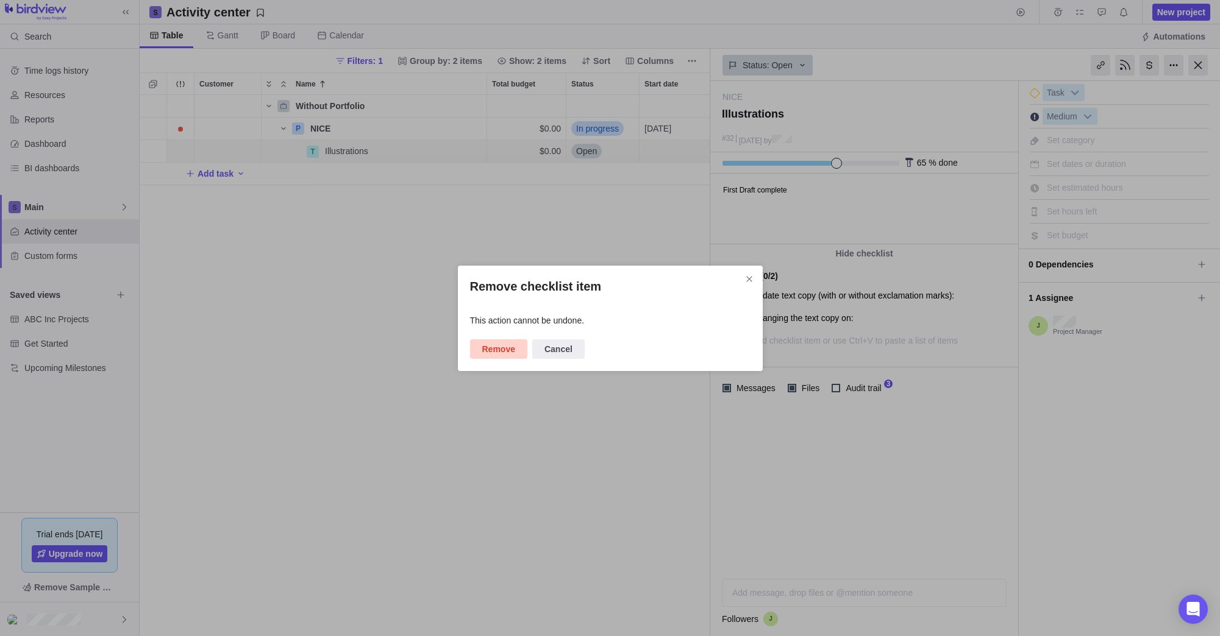
click at [486, 349] on span "Remove" at bounding box center [498, 349] width 33 height 15
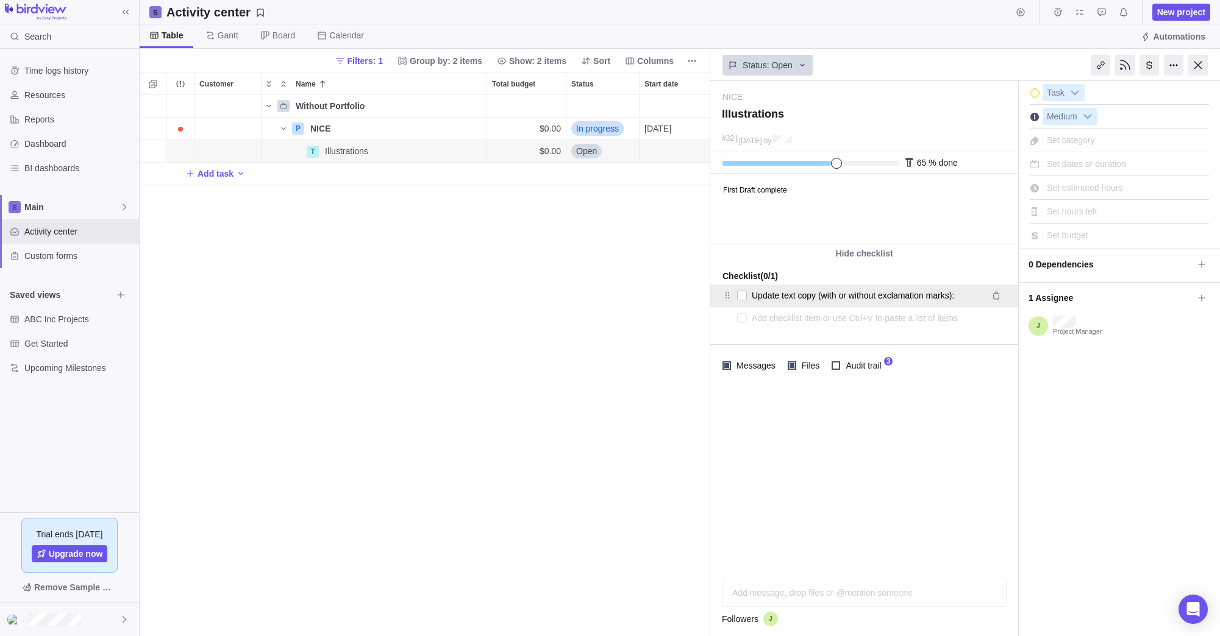
click at [968, 294] on textarea "Update text copy (with or without exclamation marks):" at bounding box center [866, 295] width 229 height 17
click at [966, 295] on textarea "Update text copy (with or without exclamation marks):" at bounding box center [866, 295] width 229 height 17
click at [767, 318] on textarea at bounding box center [867, 318] width 230 height 17
click at [811, 299] on textarea "Update text copy (with or without exclamation marks):" at bounding box center [866, 295] width 229 height 17
click at [820, 297] on textarea "Update text copy (with or without exclamation marks):" at bounding box center [866, 295] width 229 height 17
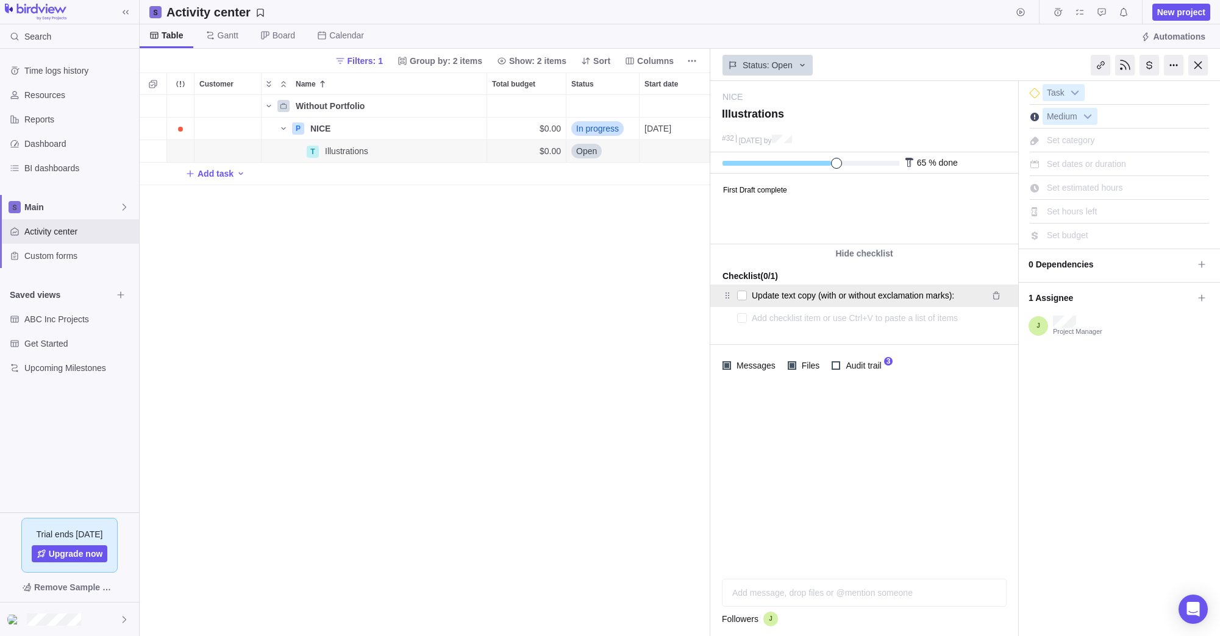
click at [964, 293] on textarea "Update text copy (with or without exclamation marks):" at bounding box center [866, 295] width 229 height 17
type textarea "x"
type textarea "Update text copy (with or without exclamation marks):"
paste textarea "Share your movies with Canadian cinemas! Connecting Canadian movies with [DEMOG…"
type textarea "x"
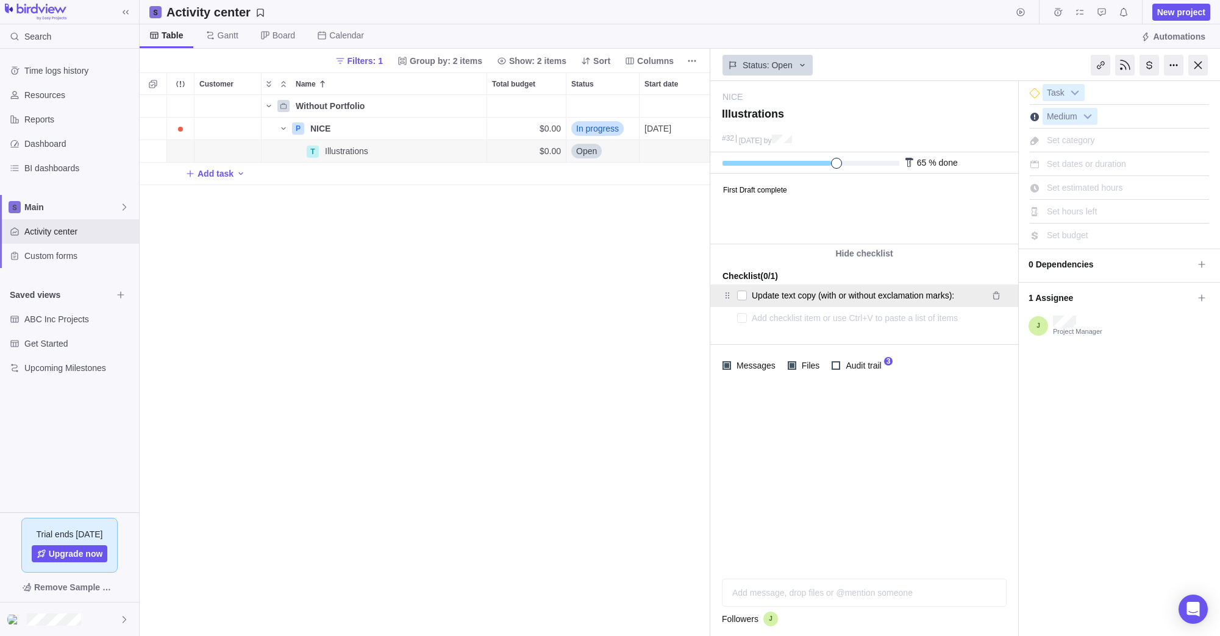
type textarea "Update text copy (with or without exclamation marks): Share your movies with Ca…"
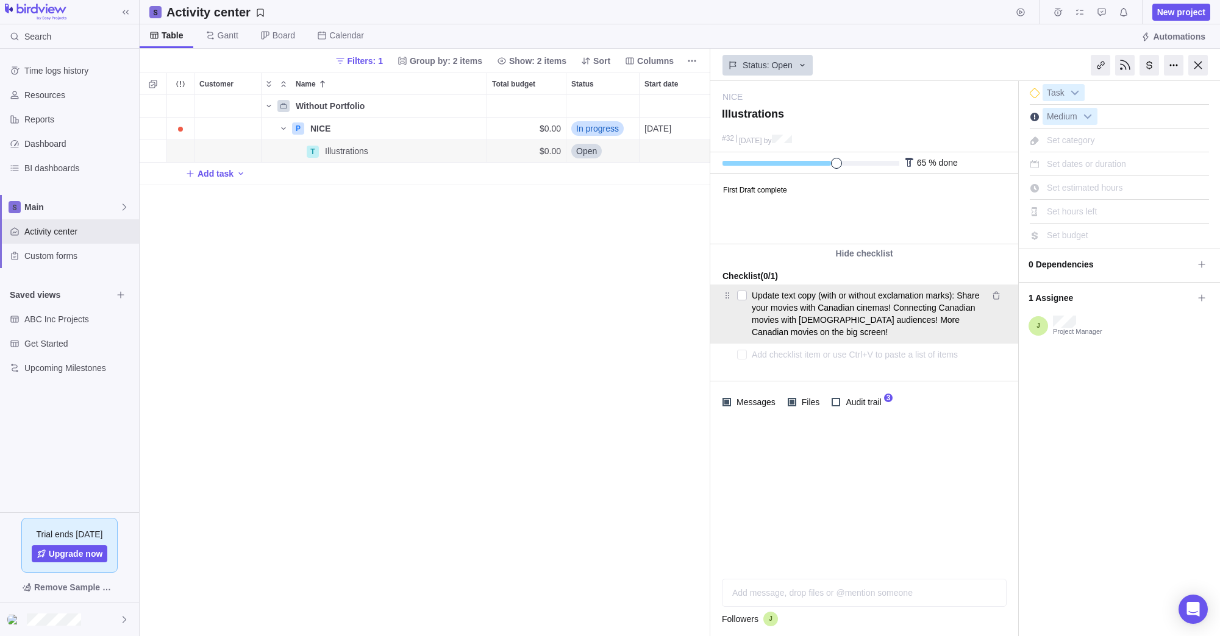
click at [753, 306] on textarea "Update text copy (with or without exclamation marks): Share your movies with Ca…" at bounding box center [866, 314] width 229 height 54
click at [922, 307] on textarea "Update text copy (with or without exclamation marks): Share your movies with Ca…" at bounding box center [866, 314] width 229 height 54
type textarea "x"
type textarea "Update text copy (with or without exclamation marks): Share your movies with Ca…"
type textarea "x"
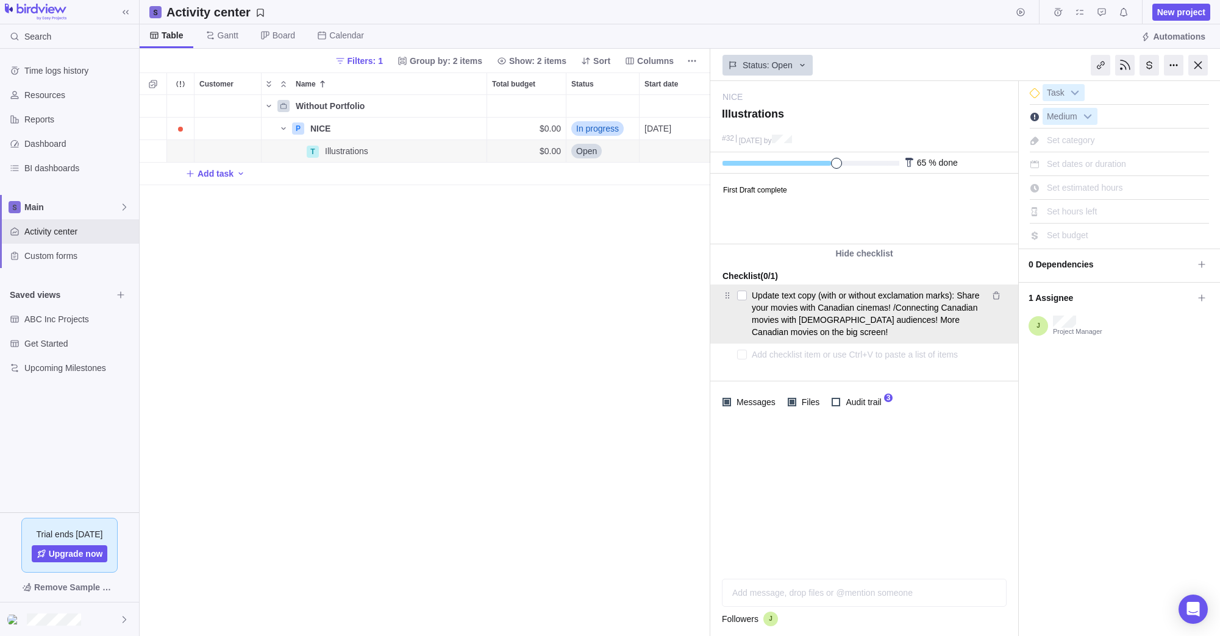
type textarea "Update text copy (with or without exclamation marks): Share your movies with Ca…"
type textarea "x"
type textarea "Update text copy (with or without exclamation marks): Share your movies with Ca…"
drag, startPoint x: 926, startPoint y: 319, endPoint x: 924, endPoint y: 335, distance: 16.0
click at [926, 319] on textarea "Update text copy (with or without exclamation marks): Share your movies with Ca…" at bounding box center [866, 314] width 229 height 54
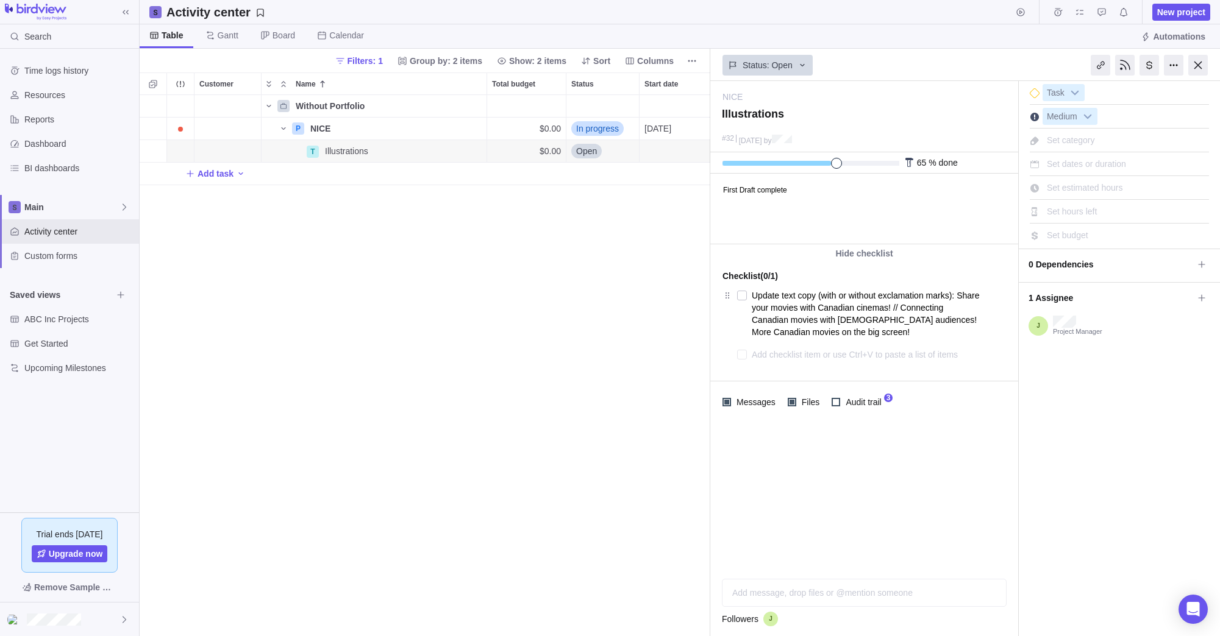
type textarea "x"
type textarea "Update text copy (with or without exclamation marks): Share your movies with Ca…"
type textarea "x"
type textarea "Update text copy (with or without exclamation marks): Share your movies with Ca…"
type textarea "x"
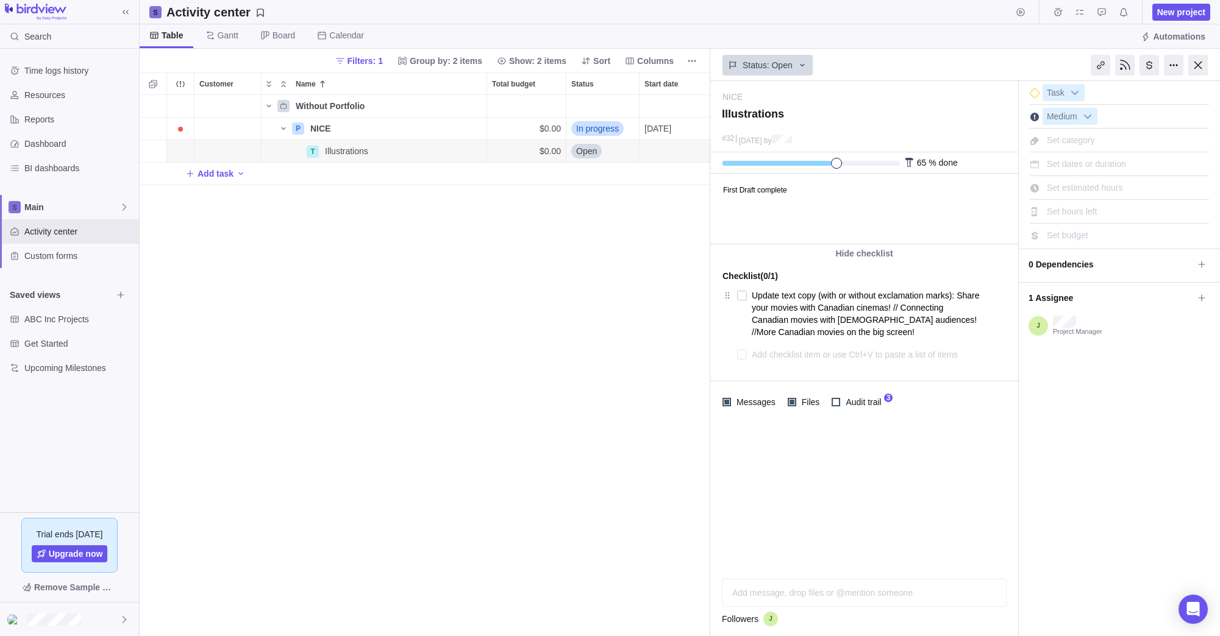
type textarea "Update text copy (with or without exclamation marks): Share your movies with Ca…"
click at [954, 504] on div at bounding box center [864, 496] width 308 height 146
click at [742, 355] on div at bounding box center [742, 354] width 10 height 17
click at [779, 353] on textarea at bounding box center [867, 354] width 230 height 17
type textarea "x"
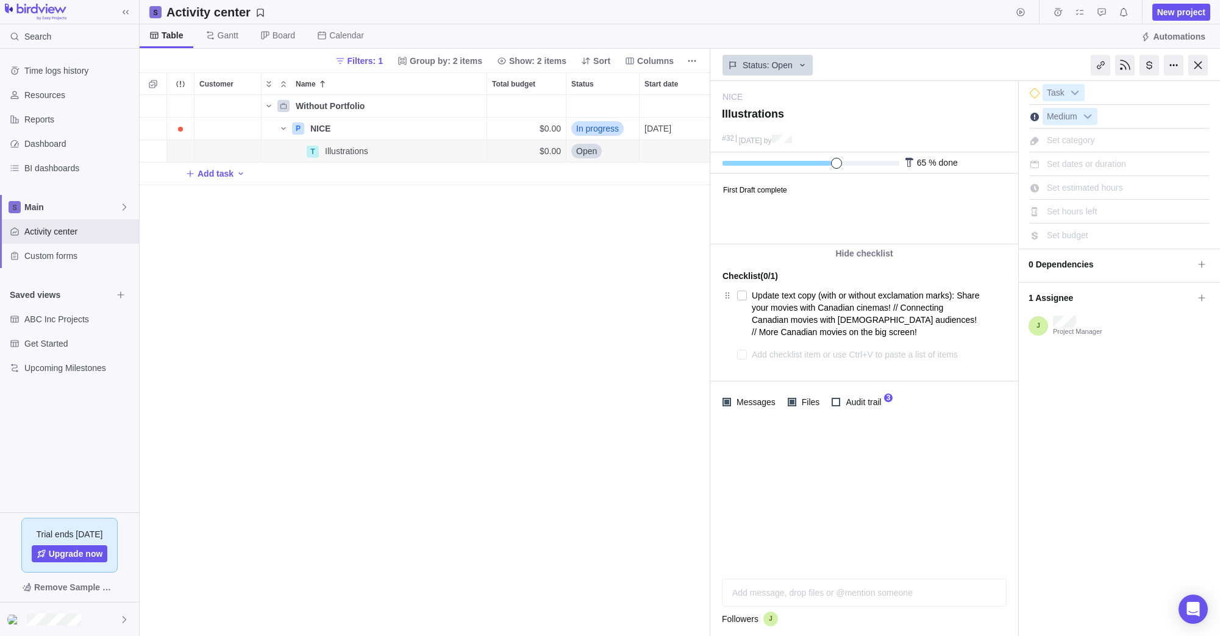
type textarea "C"
type textarea "x"
type textarea "Cr"
type textarea "x"
type textarea "Cre"
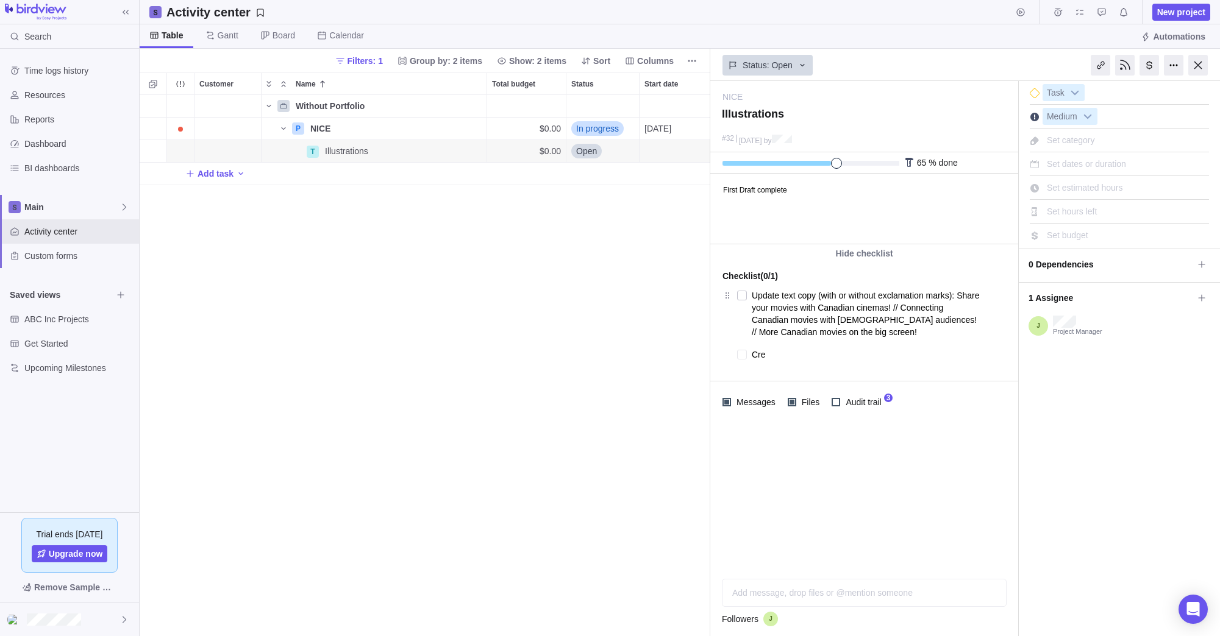
type textarea "x"
type textarea "Crea"
type textarea "x"
type textarea "Creat"
type textarea "x"
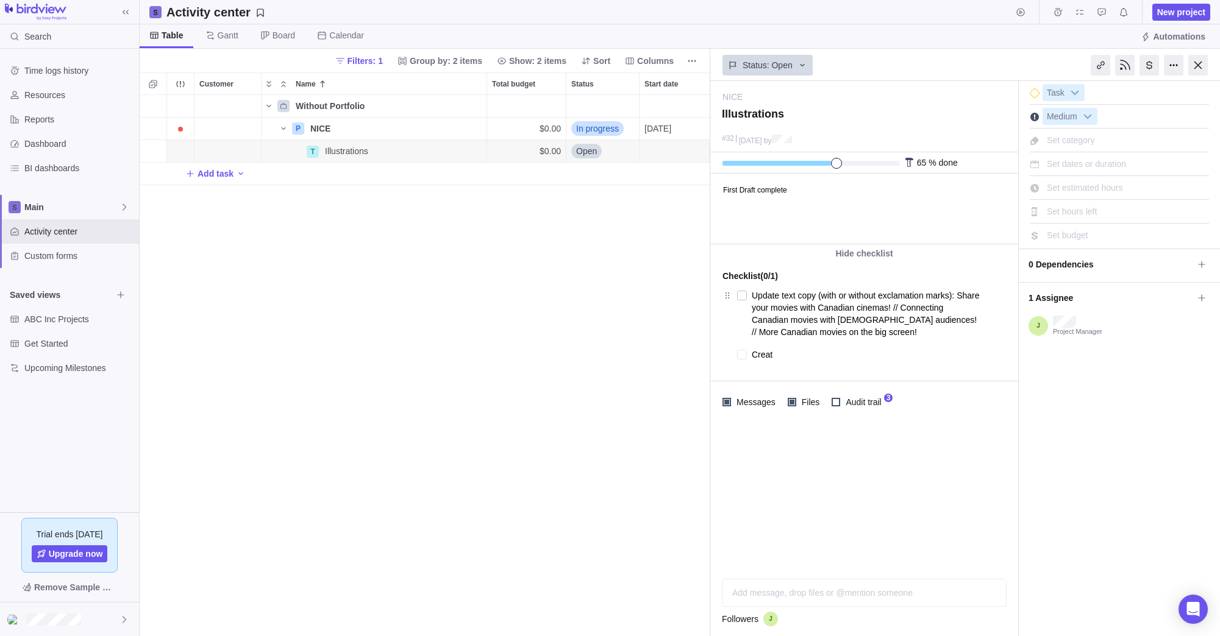
type textarea "Create"
type textarea "x"
type textarea "Create"
type textarea "x"
type textarea "Create s"
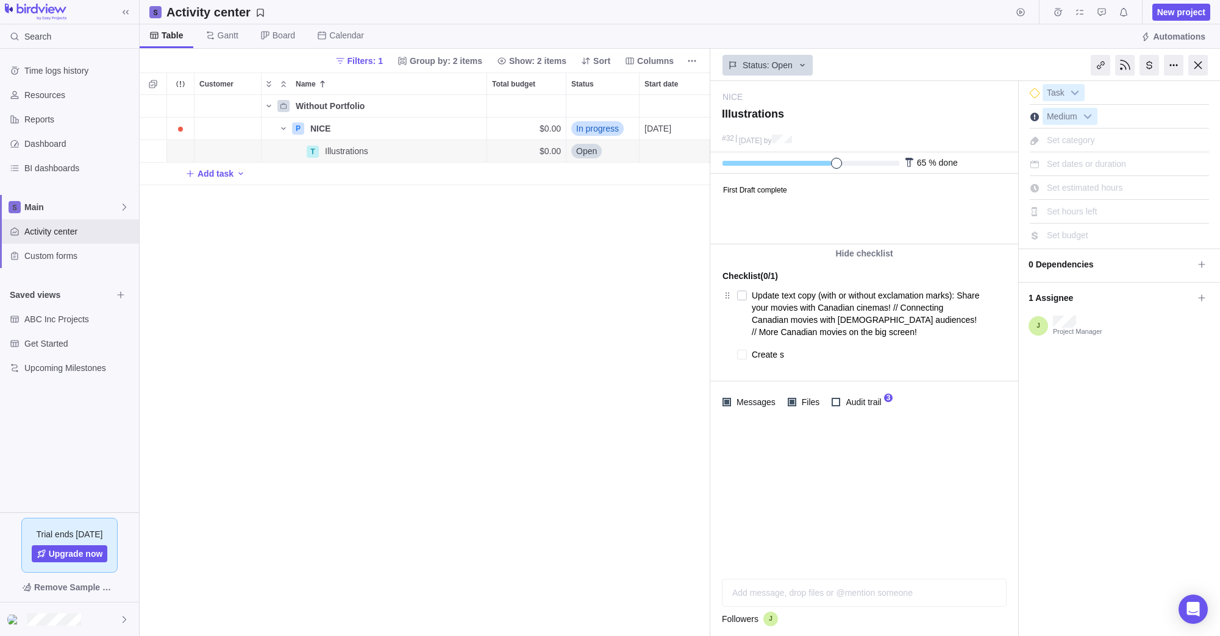
type textarea "x"
type textarea "Create sm"
type textarea "x"
type textarea "Create sma"
type textarea "x"
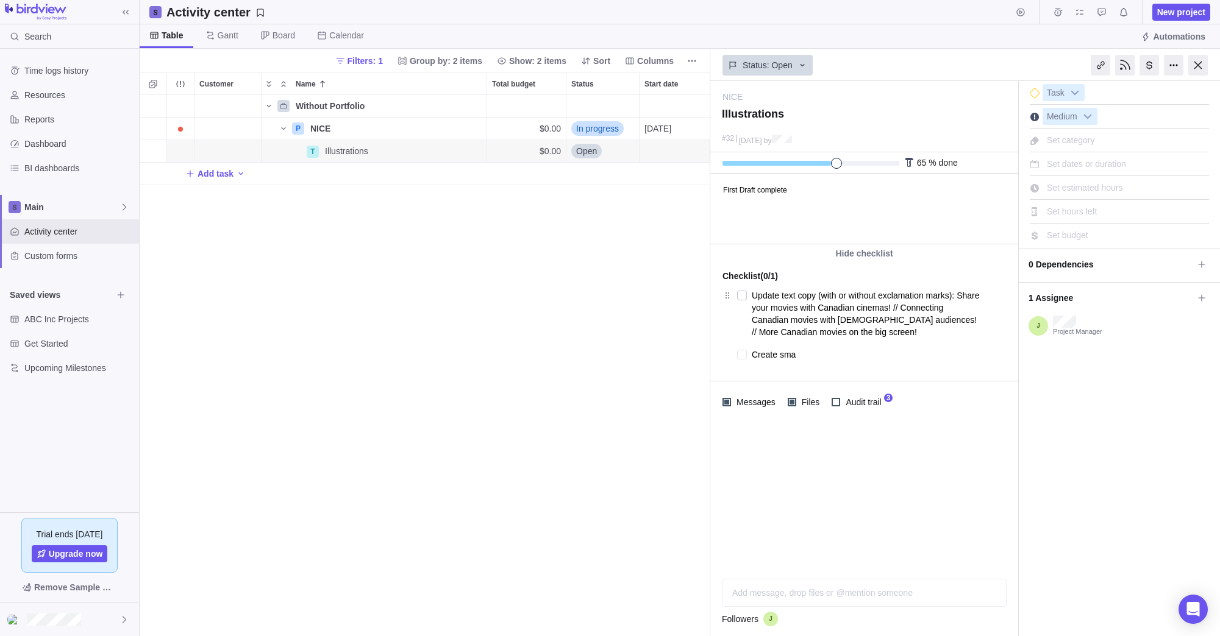
type textarea "Create smal"
type textarea "x"
type textarea "Create small"
type textarea "x"
type textarea "Create small"
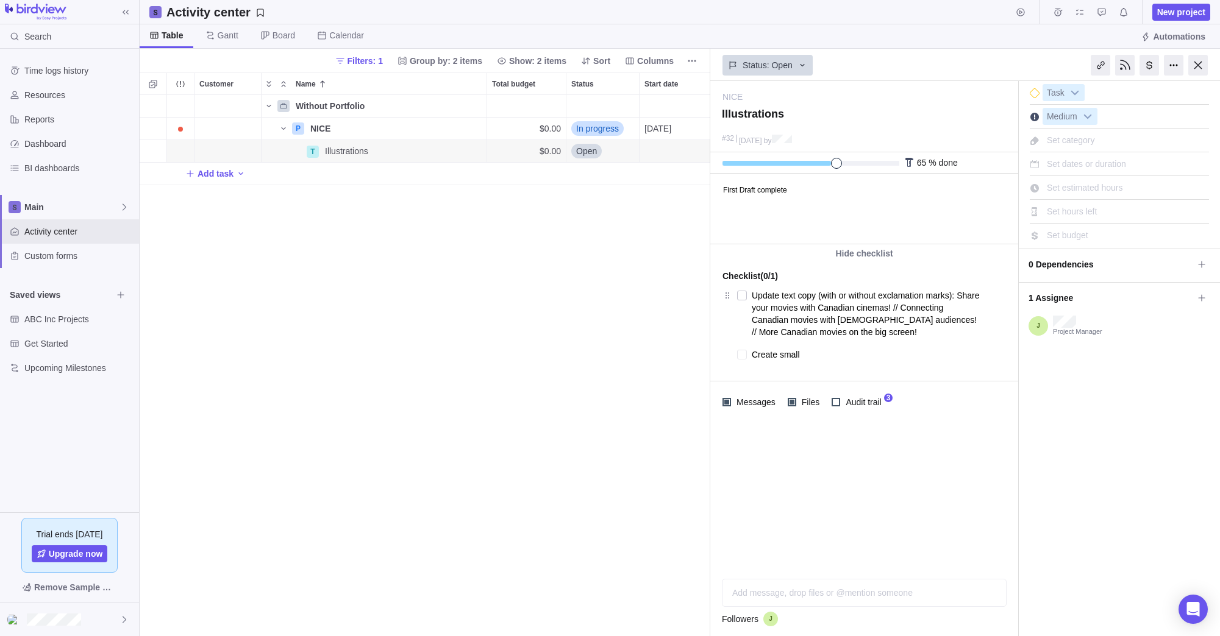
type textarea "x"
type textarea "Create small h"
type textarea "x"
type textarea "Create small ho"
type textarea "x"
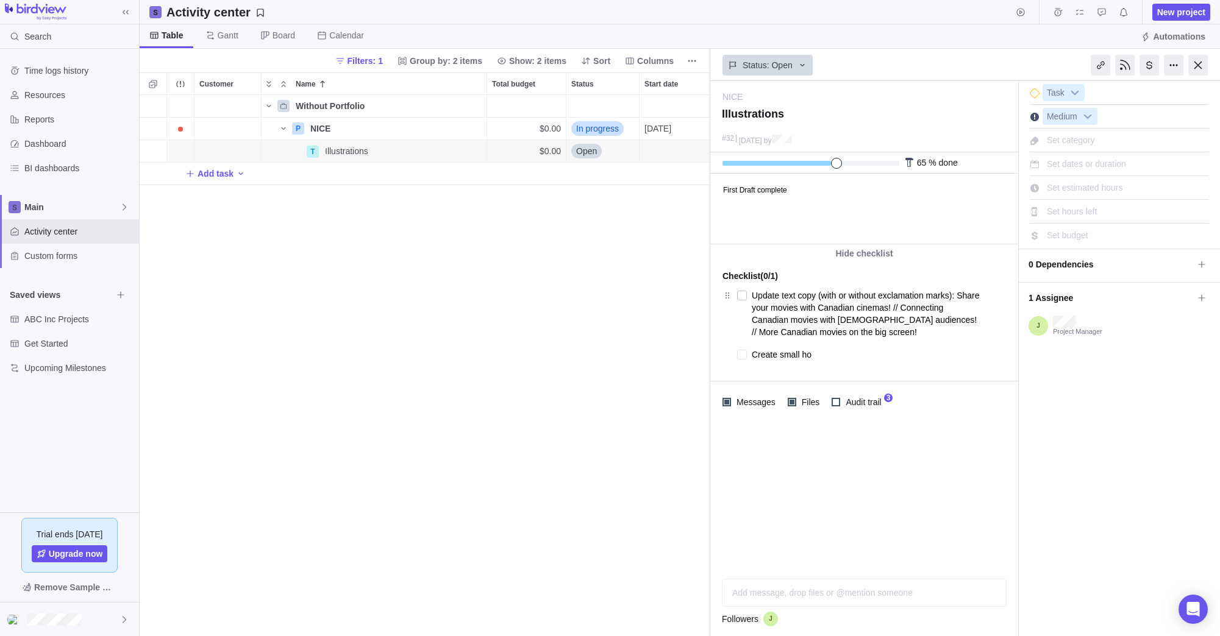
type textarea "Create small hor"
type textarea "x"
type textarea "Create small hori"
type textarea "x"
type textarea "Create small horiz"
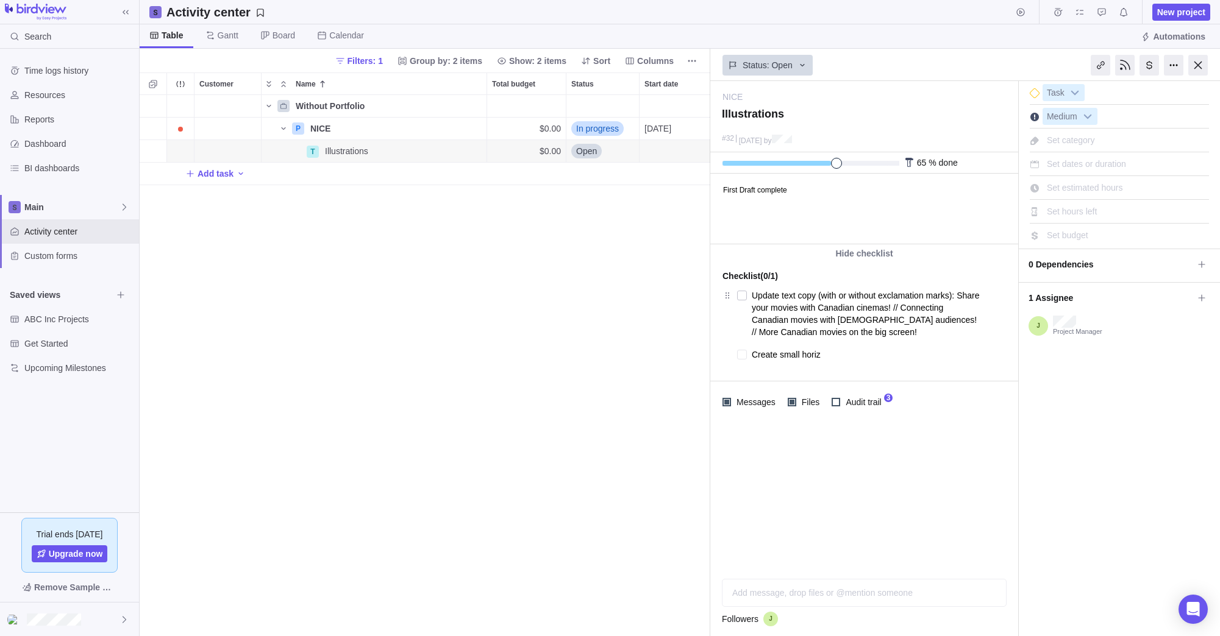
type textarea "x"
type textarea "Create small horizo"
type textarea "x"
type textarea "Create small horizon"
type textarea "x"
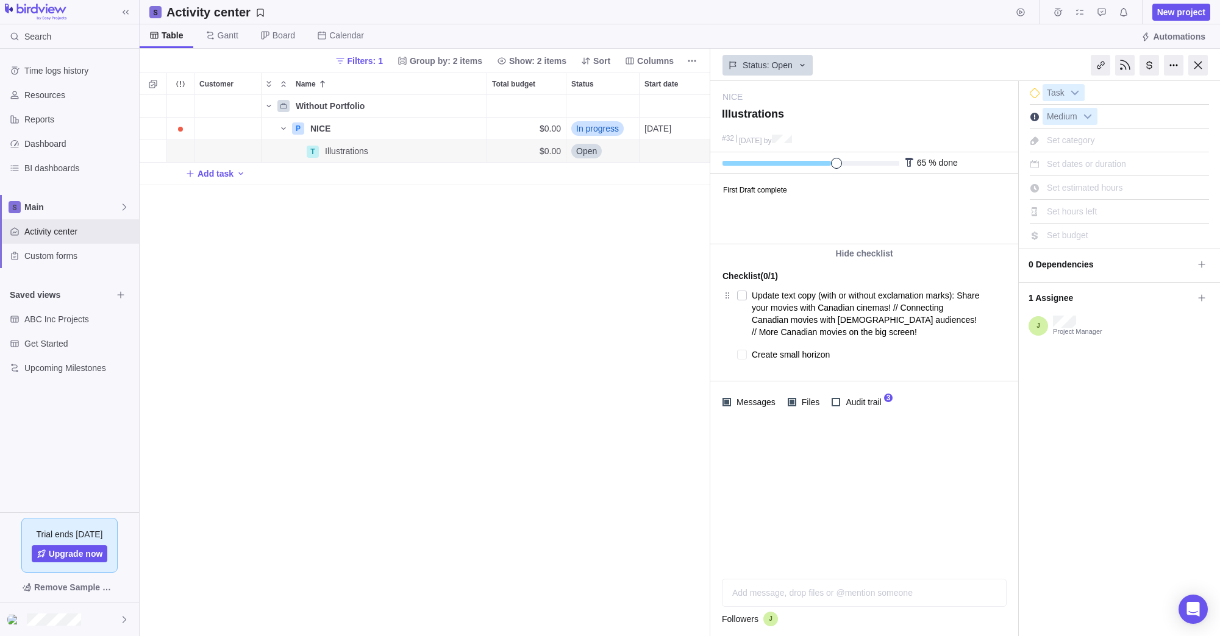
type textarea "Create small horizont"
type textarea "x"
type textarea "Create small horizonta"
type textarea "x"
type textarea "Create small horizontal"
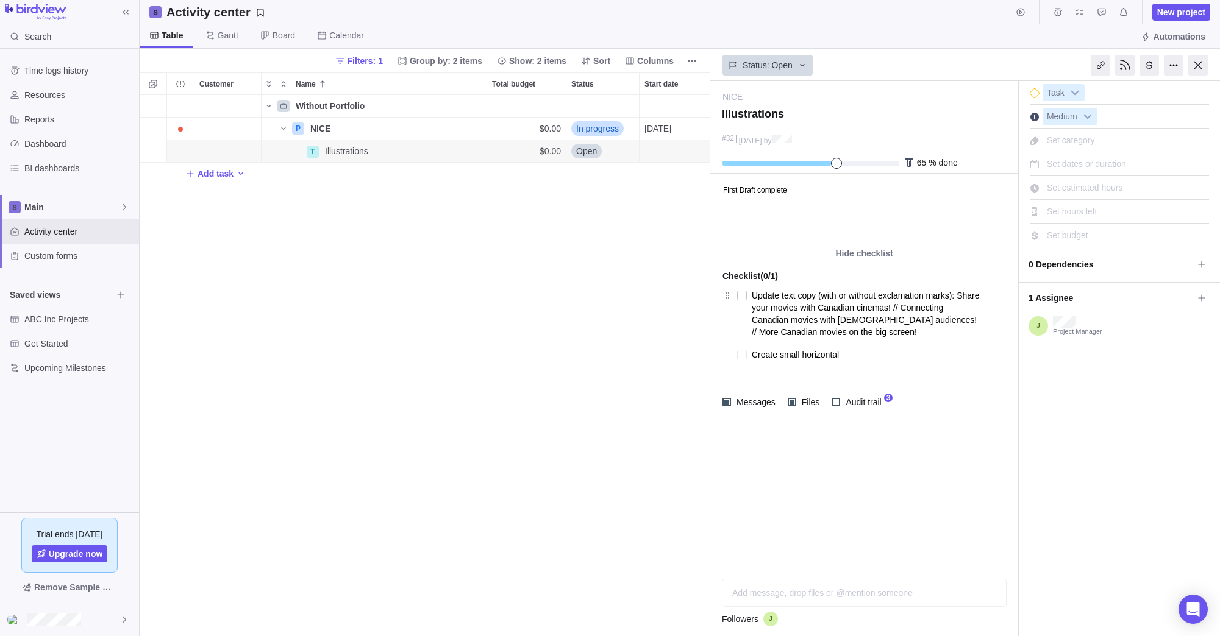
type textarea "x"
type textarea "Create small horizontal"
type textarea "x"
type textarea "Create small horizontal l"
type textarea "x"
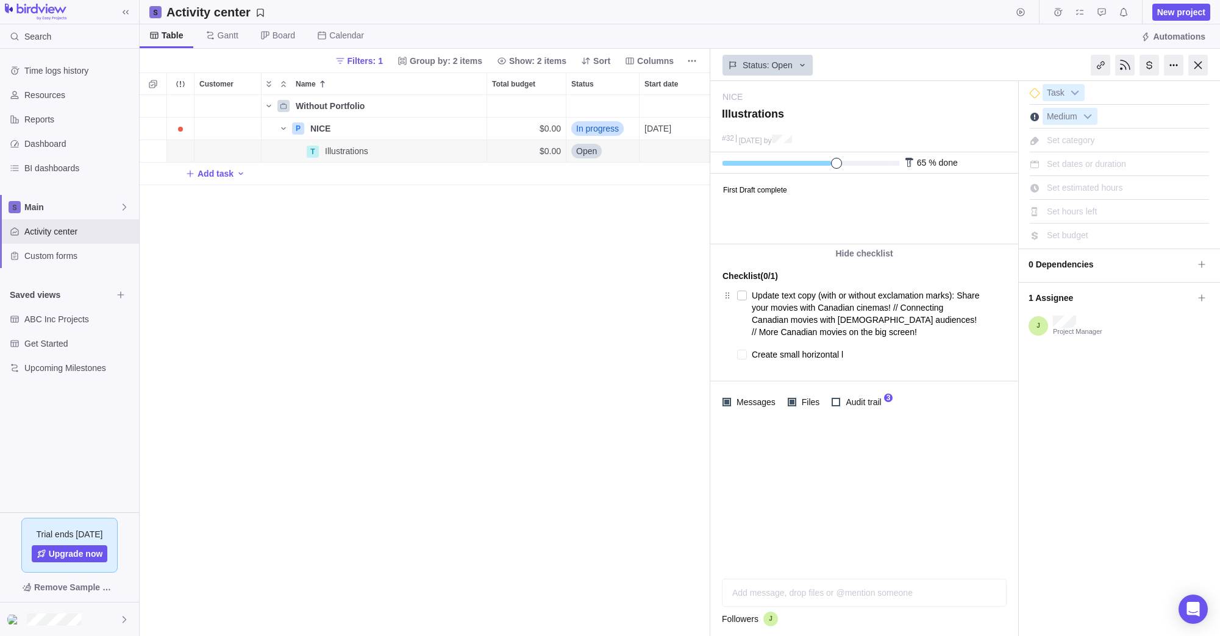
type textarea "Create small horizontal li"
type textarea "x"
type textarea "Create small horizontal lin"
type textarea "x"
type textarea "Create small horizontal line"
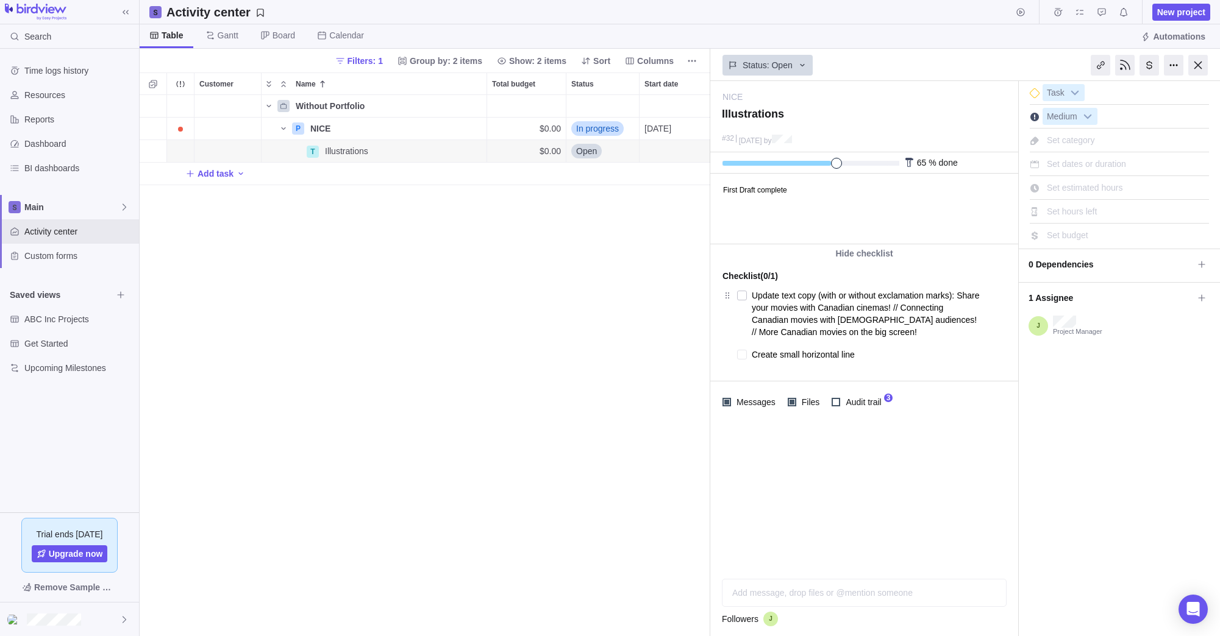
type textarea "x"
type textarea "A"
type textarea "x"
type textarea "Al"
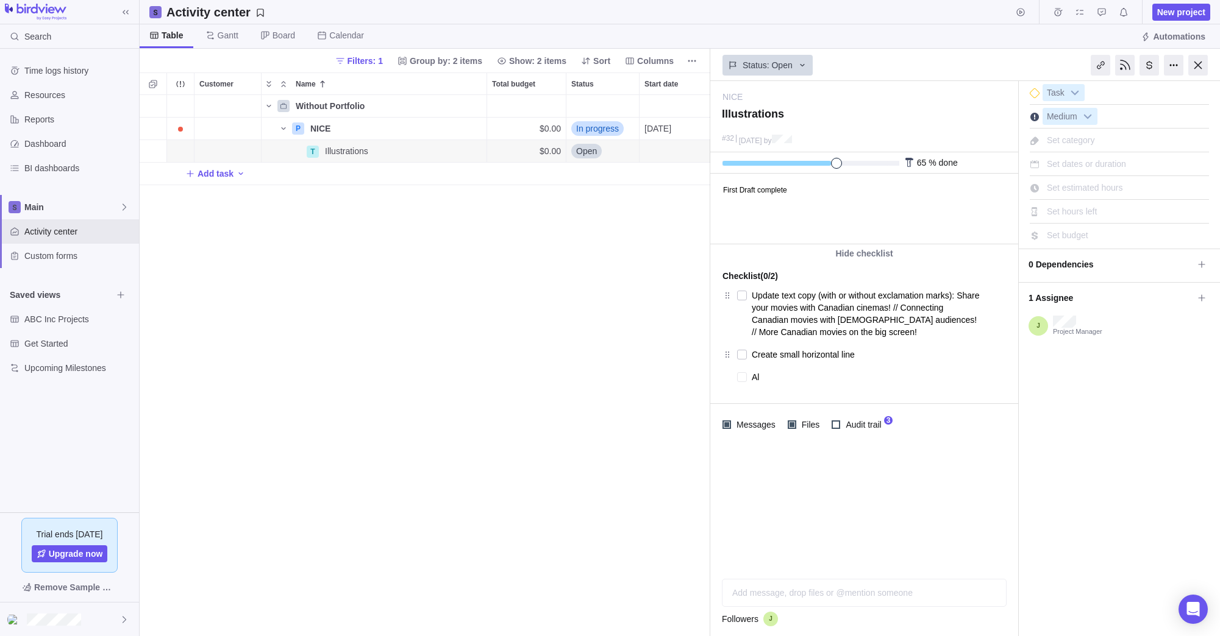
type textarea "x"
type textarea "Alt"
type textarea "x"
type textarea "Alt"
type textarea "x"
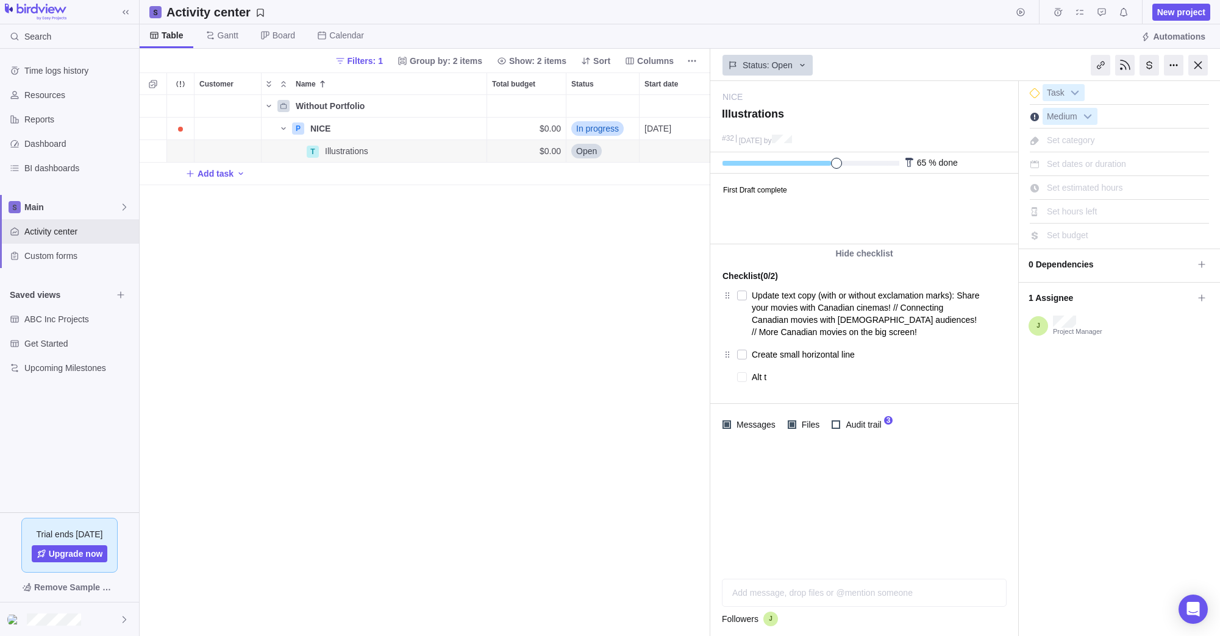
type textarea "Alt th"
type textarea "x"
type textarea "Alt the"
type textarea "x"
type textarea "Alt thea"
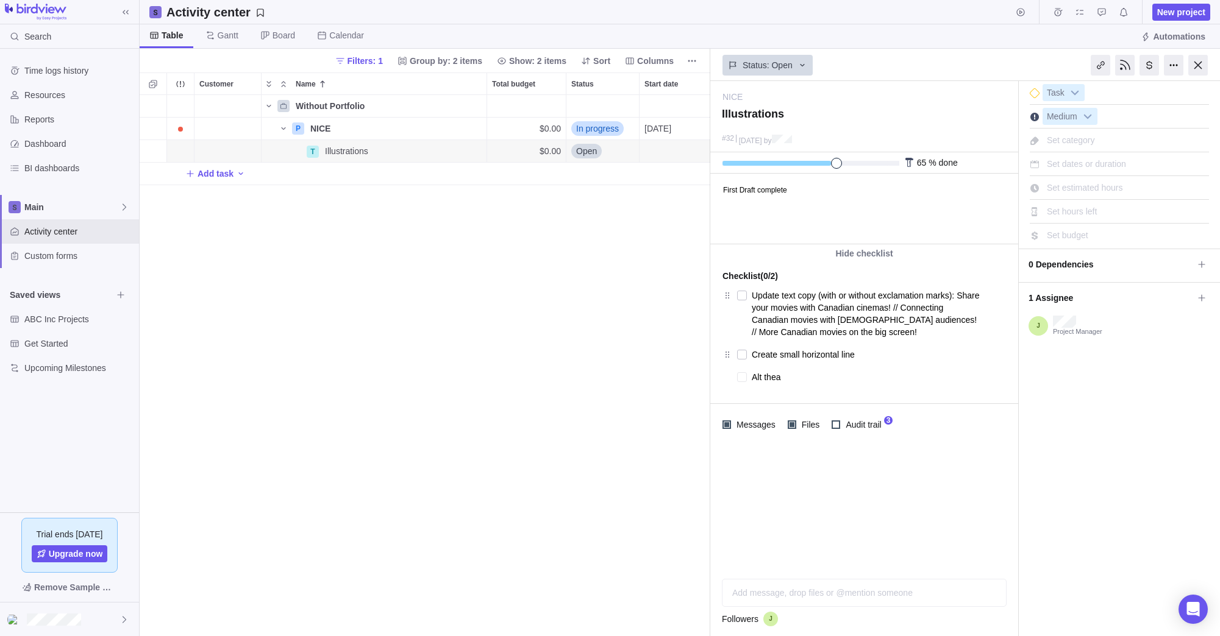
type textarea "x"
type textarea "Alt theat"
type textarea "x"
type textarea "Alt theatr"
type textarea "x"
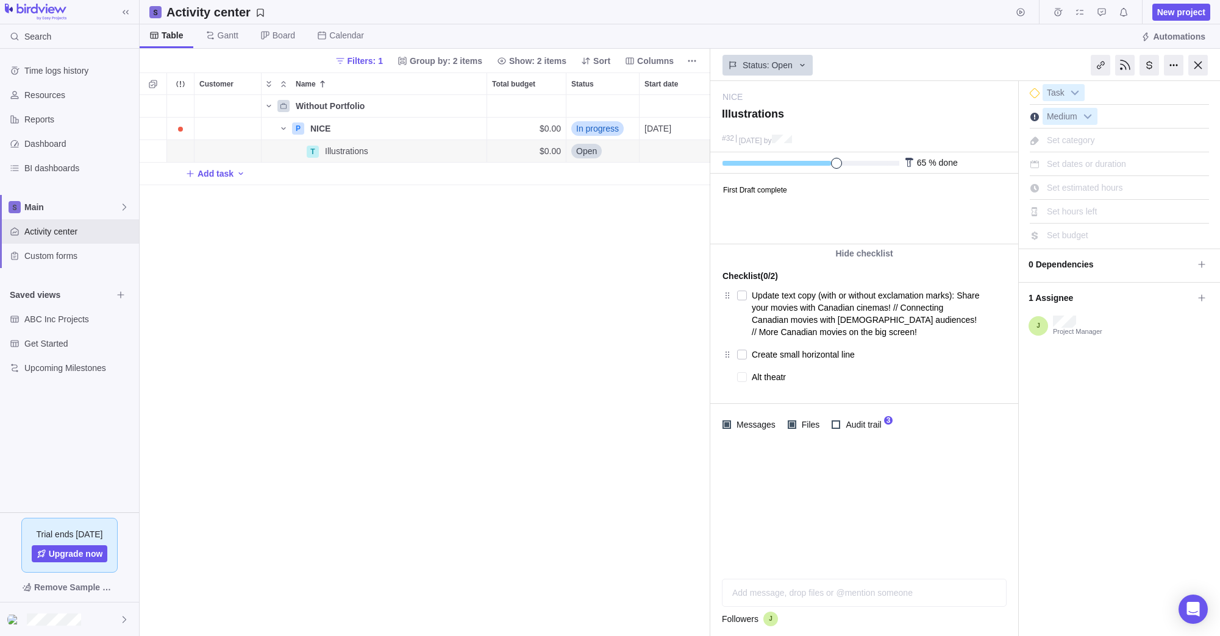
type textarea "Alt theatre"
type textarea "x"
type textarea "Alt theatre"
click at [795, 399] on textarea at bounding box center [867, 399] width 230 height 17
click at [788, 399] on textarea at bounding box center [867, 399] width 230 height 17
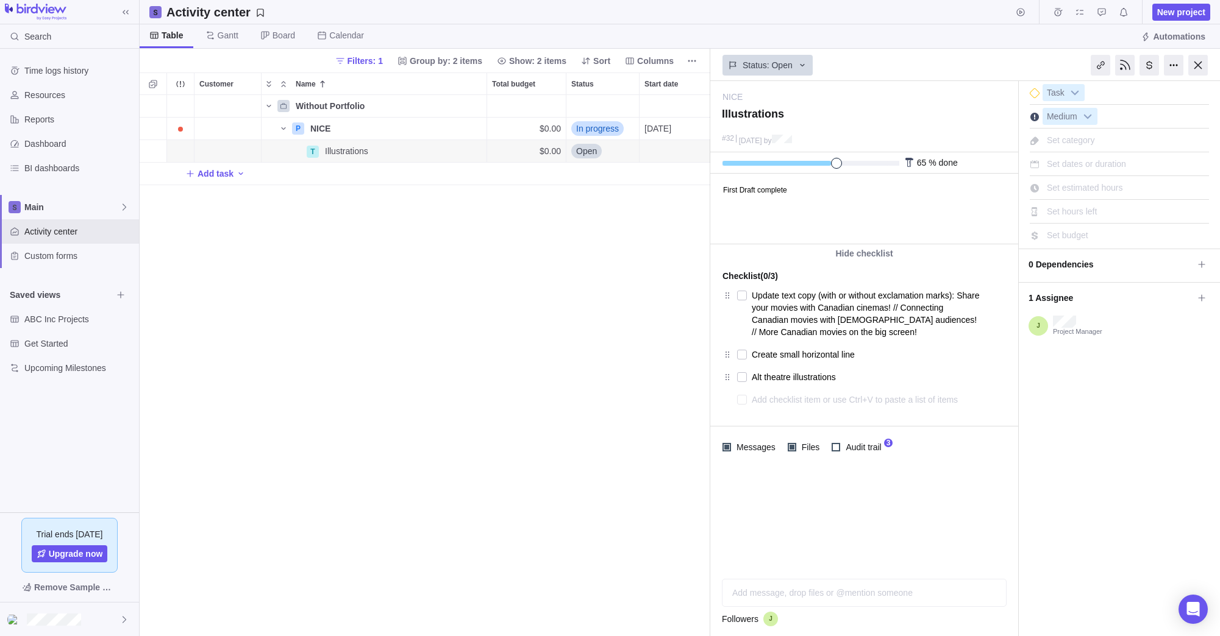
paste textarea ""find your favourite theatre" variations"
click at [575, 374] on div "Without Portfolio P NICE Details $0.00 In progress [DATE] [DATE] 20d T Illustra…" at bounding box center [425, 365] width 570 height 541
click at [665, 255] on div "Without Portfolio P NICE Details $0.00 In progress [DATE] [DATE] 20d T Illustra…" at bounding box center [425, 365] width 570 height 541
click at [1067, 119] on span "Medium" at bounding box center [1062, 116] width 38 height 17
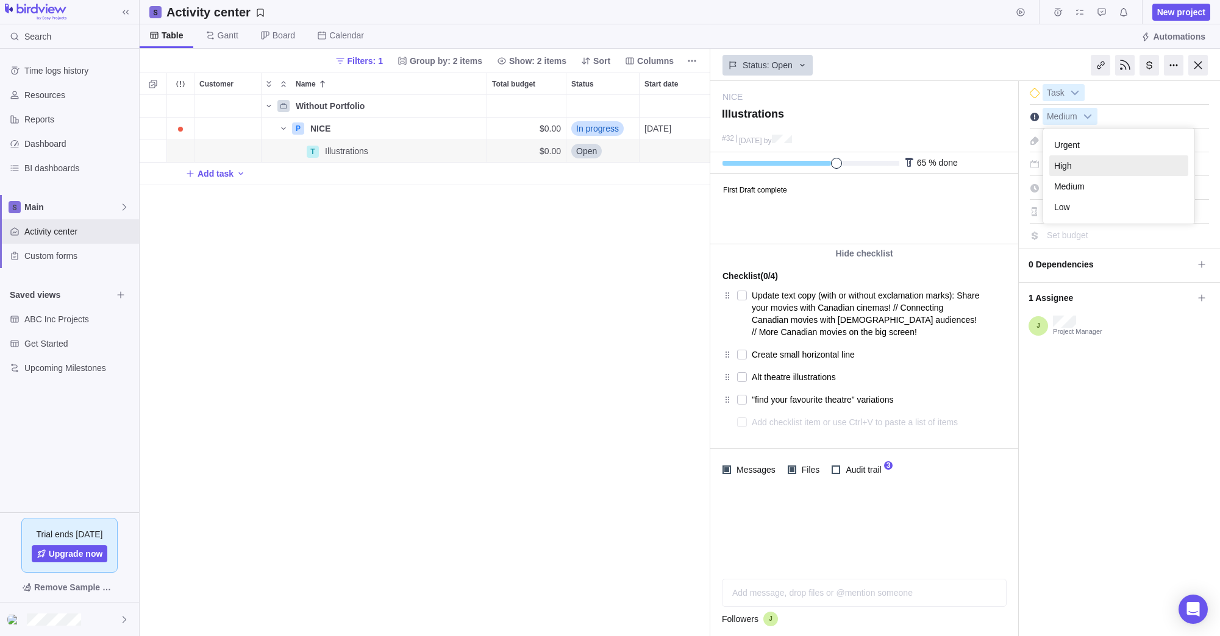
click at [1082, 161] on li "High" at bounding box center [1118, 165] width 139 height 21
click at [600, 268] on div "Without Portfolio P NICE Details $0.00 In progress [DATE] [DATE] 20d T Illustra…" at bounding box center [425, 365] width 570 height 541
click at [658, 232] on div "Without Portfolio P NICE Details $0.00 In progress [DATE] [DATE] 20d T Illustra…" at bounding box center [425, 365] width 570 height 541
click at [655, 232] on div "Without Portfolio P NICE Details $0.00 In progress [DATE] [DATE] 20d T Illustra…" at bounding box center [425, 365] width 570 height 541
click at [1199, 65] on div at bounding box center [1198, 65] width 20 height 21
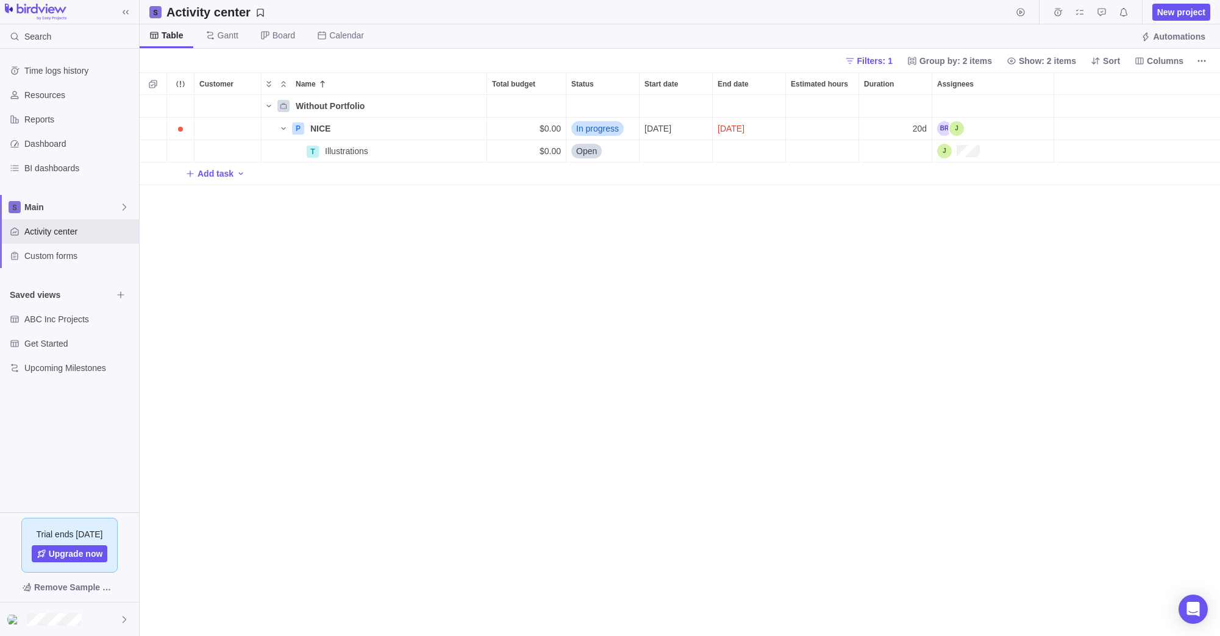
scroll to position [541, 1080]
click at [738, 151] on div "End date" at bounding box center [749, 151] width 73 height 22
click at [830, 244] on link "4" at bounding box center [824, 245] width 24 height 24
click at [760, 278] on div "Without Portfolio P NICE Details $0.00 In progress [DATE] [DATE] 20d T Illustra…" at bounding box center [680, 365] width 1080 height 541
click at [744, 127] on span "[DATE]" at bounding box center [730, 129] width 27 height 12
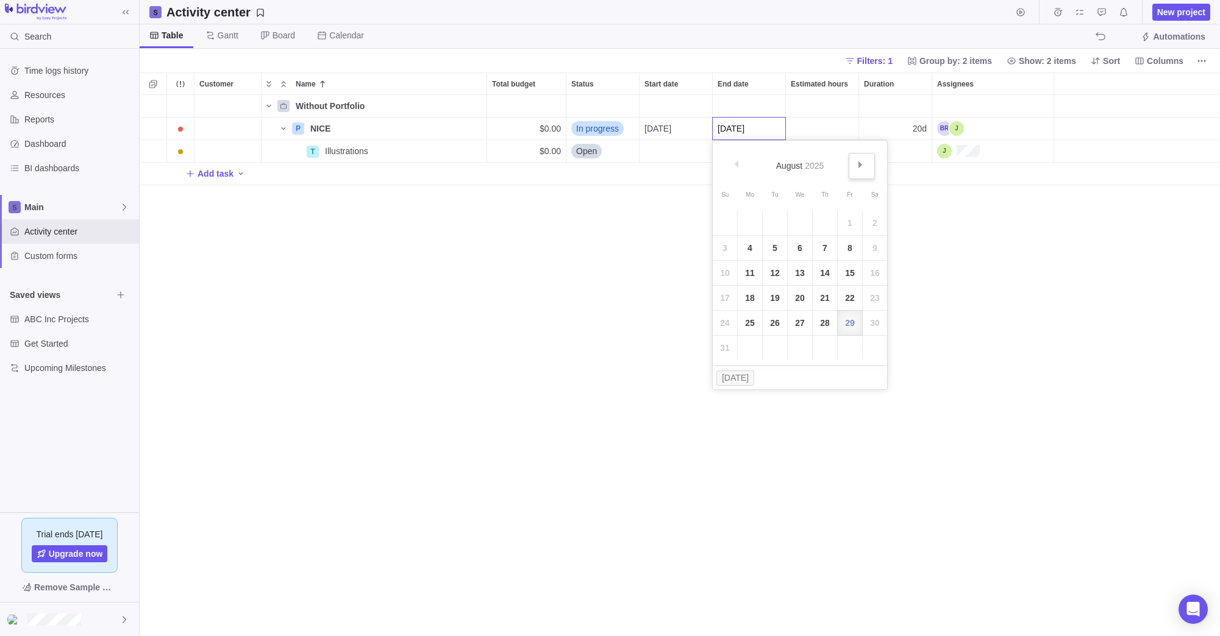
click at [861, 165] on span "Next" at bounding box center [860, 165] width 7 height 7
click at [825, 222] on link "4" at bounding box center [824, 223] width 24 height 24
click at [651, 275] on div "Without Portfolio P NICE Details $0.00 In progress [DATE] [DATE] 20d T Illustra…" at bounding box center [680, 365] width 1080 height 541
click at [254, 319] on div "Without Portfolio P NICE Details $0.00 In progress [DATE] [DATE] 24d T Illustra…" at bounding box center [680, 365] width 1080 height 541
click at [46, 9] on img at bounding box center [36, 12] width 62 height 17
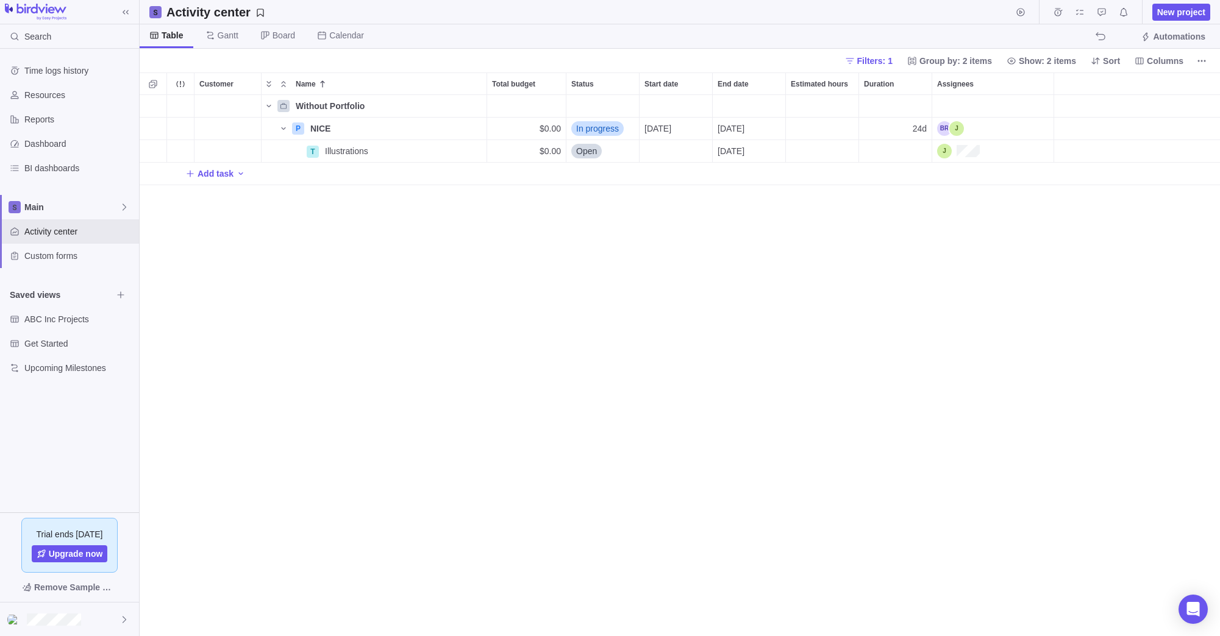
click at [45, 15] on img at bounding box center [36, 12] width 62 height 17
click at [390, 356] on div "Without Portfolio P NICE Details $0.00 In progress [DATE] [DATE] 24d T Illustra…" at bounding box center [680, 365] width 1080 height 541
click at [118, 620] on div at bounding box center [69, 620] width 139 height 34
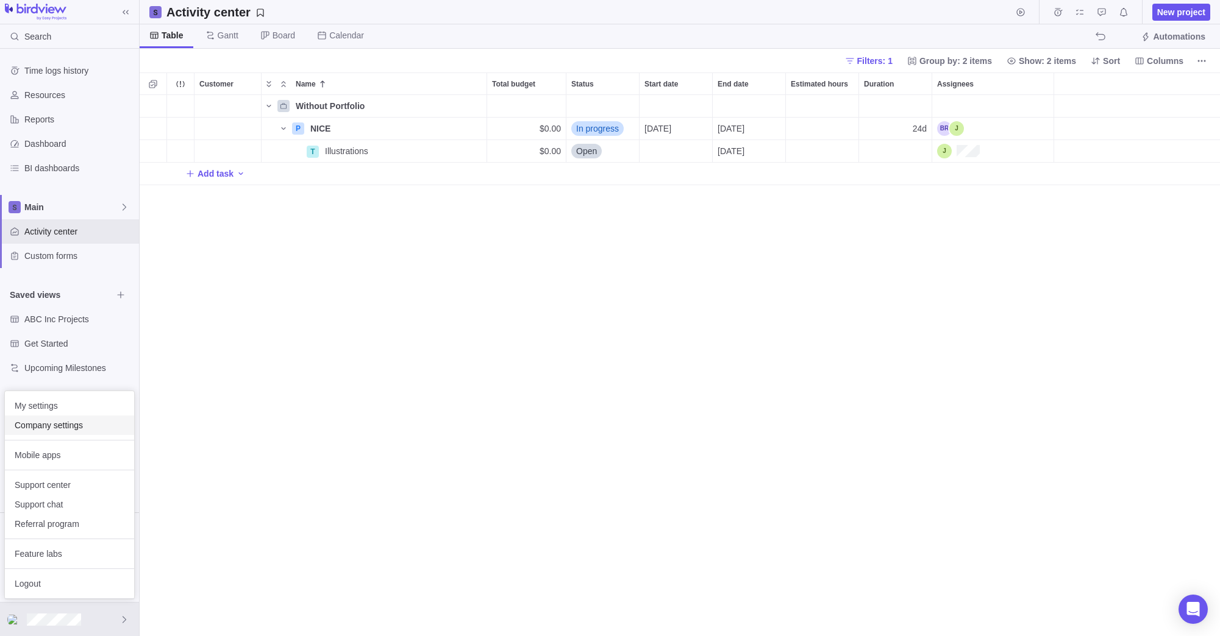
click at [69, 427] on span "Company settings" at bounding box center [70, 425] width 110 height 12
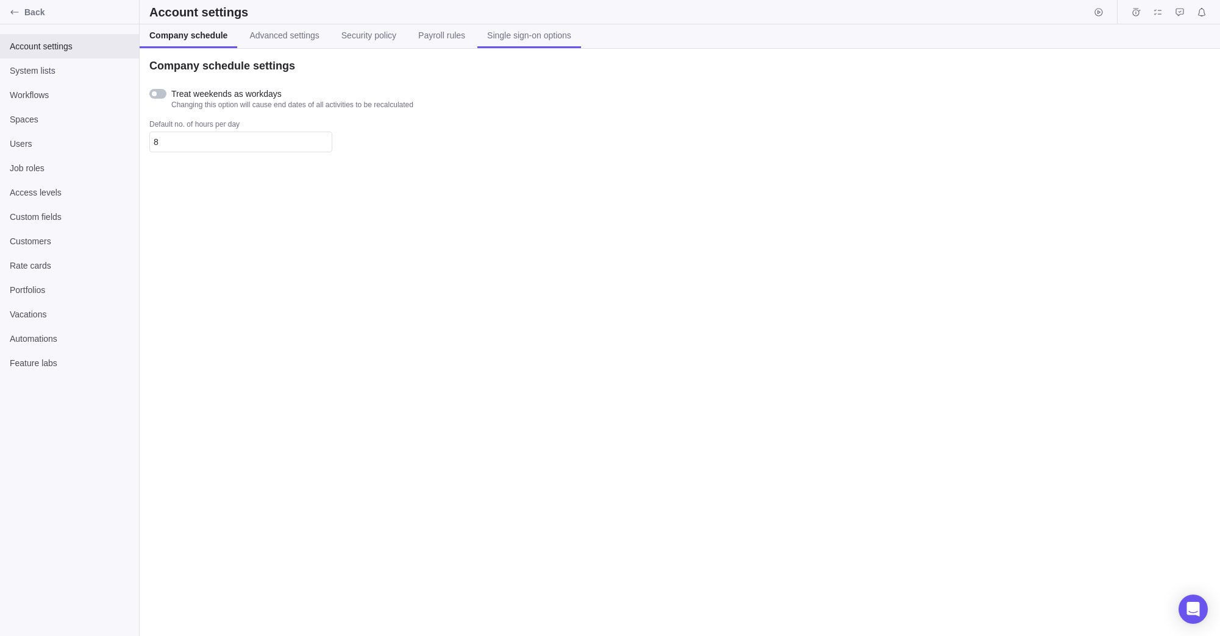
click at [499, 36] on span "Single sign-on options" at bounding box center [529, 35] width 84 height 12
click at [199, 38] on span "Company schedule" at bounding box center [185, 35] width 73 height 12
click at [28, 146] on span "Users" at bounding box center [69, 144] width 119 height 12
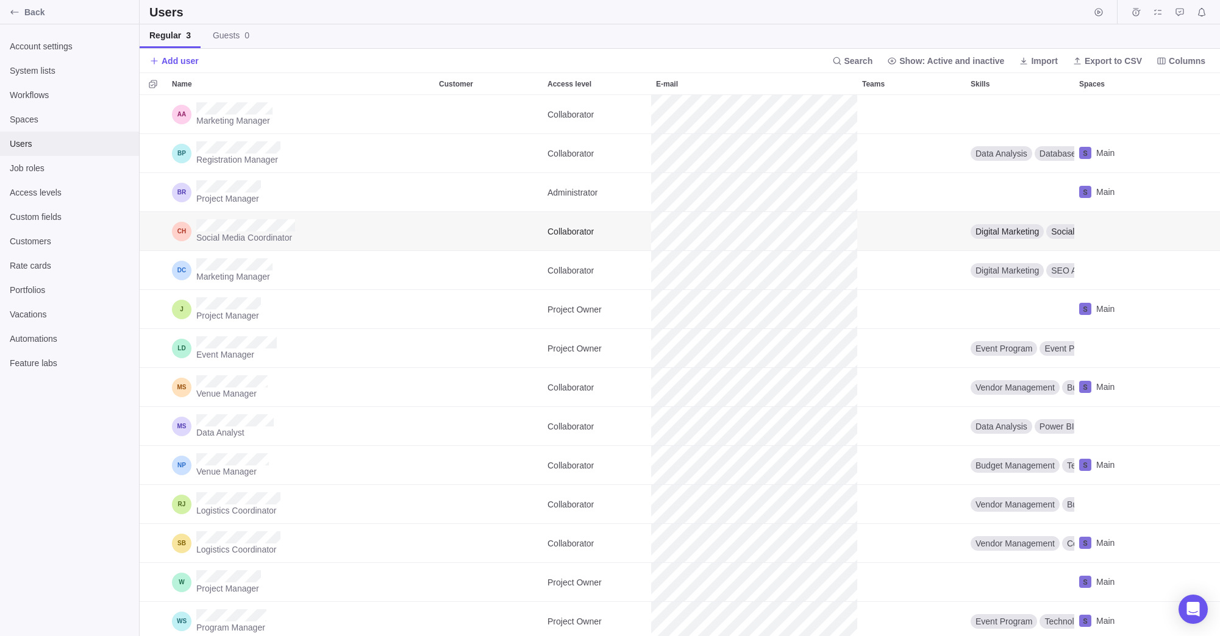
scroll to position [5, 0]
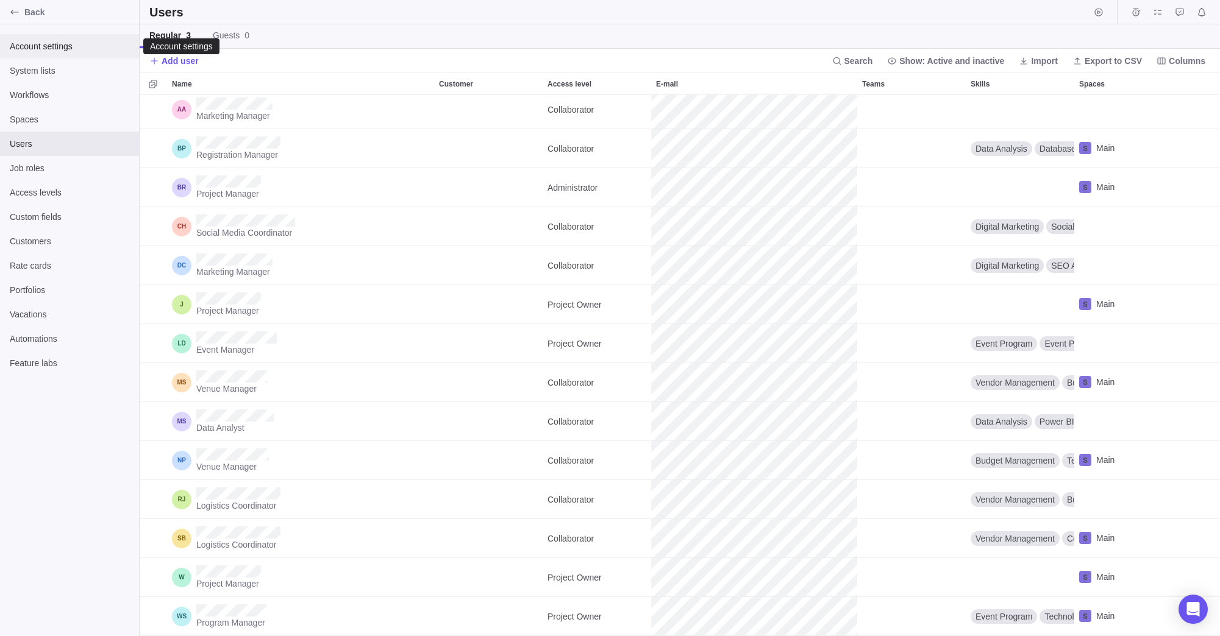
click at [51, 47] on span "Account settings" at bounding box center [69, 46] width 119 height 12
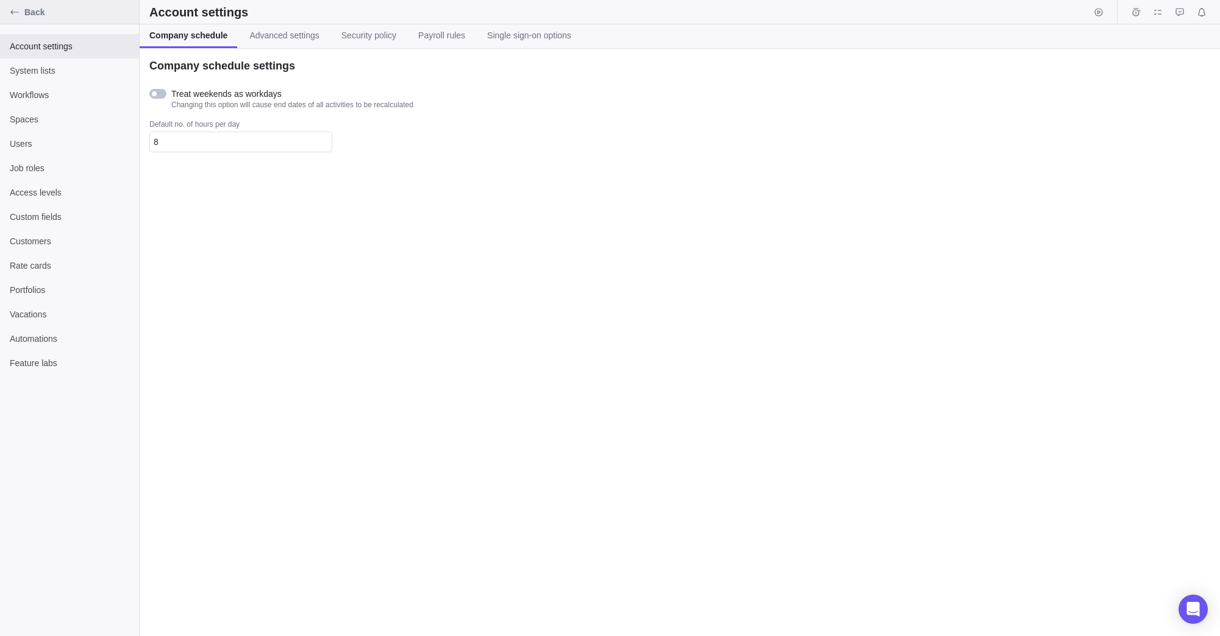
click at [13, 12] on icon "Back" at bounding box center [14, 12] width 8 height 4
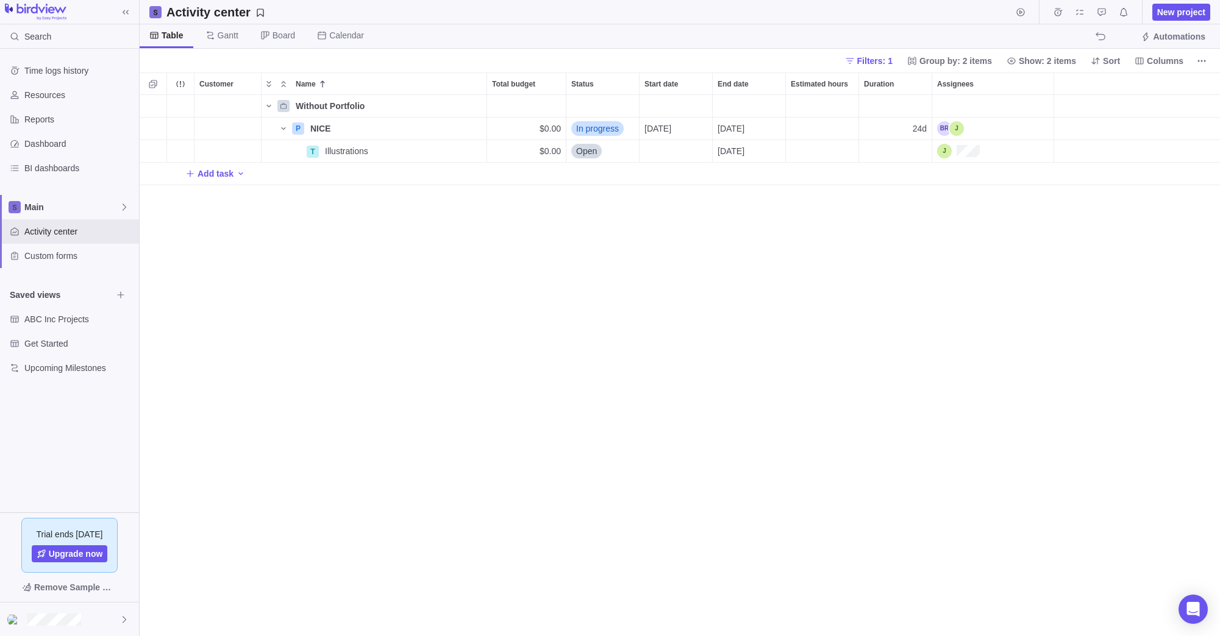
scroll to position [541, 1080]
click at [878, 58] on span "Filters: 1" at bounding box center [874, 61] width 35 height 12
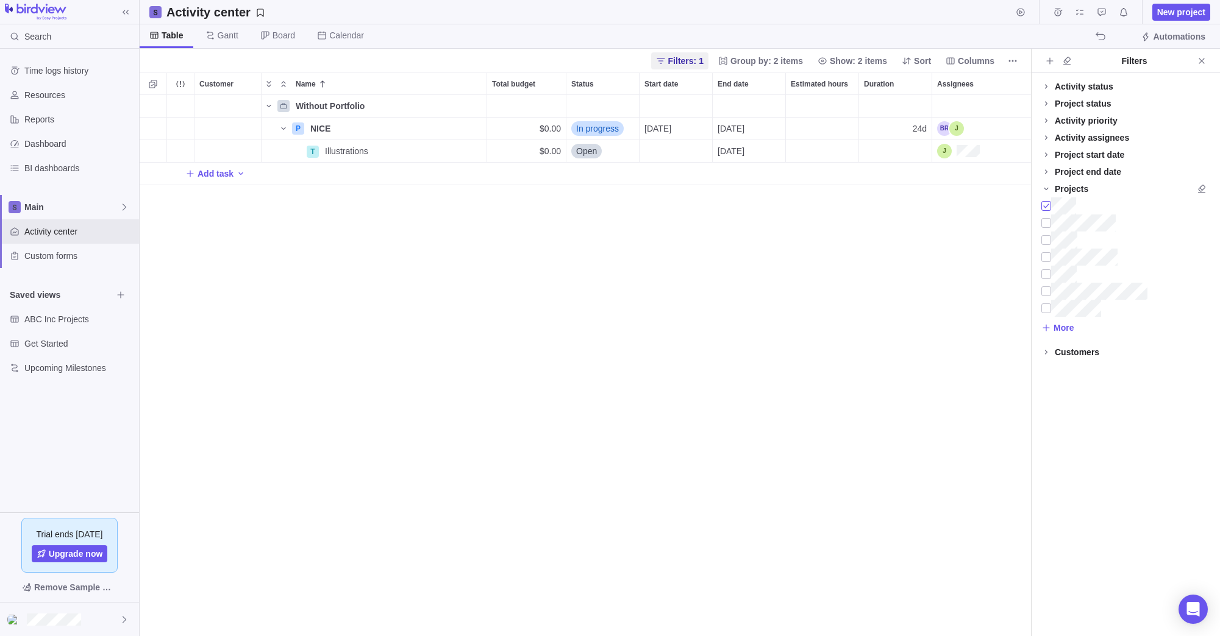
click at [1047, 205] on div at bounding box center [1046, 205] width 10 height 17
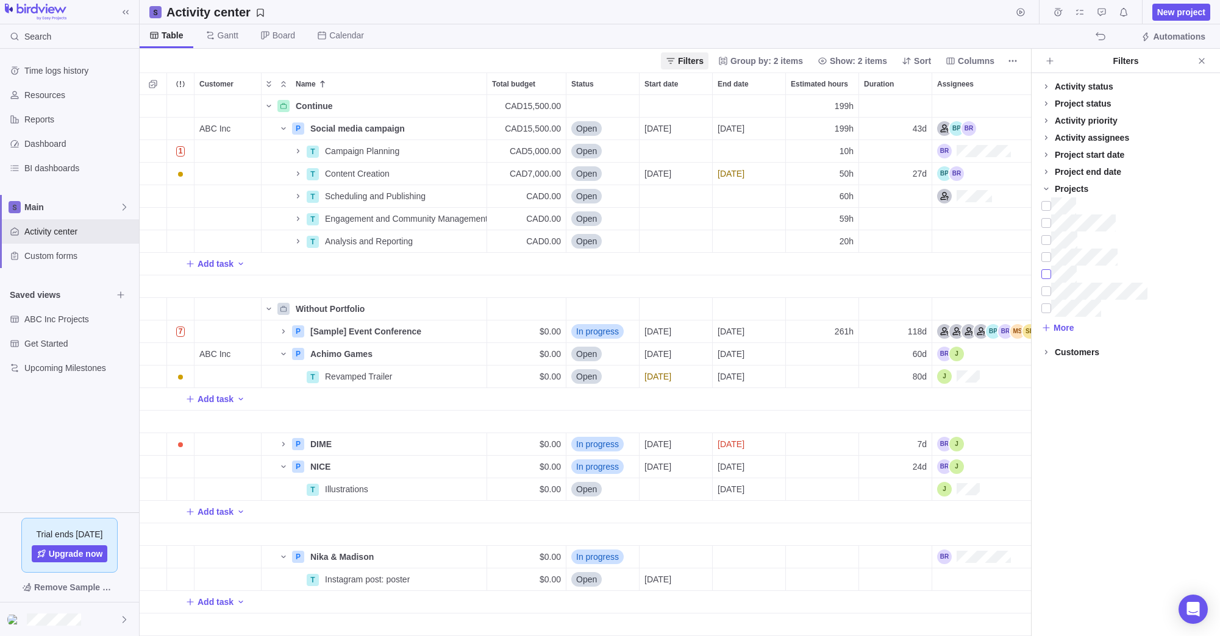
click at [1047, 273] on div at bounding box center [1046, 274] width 10 height 17
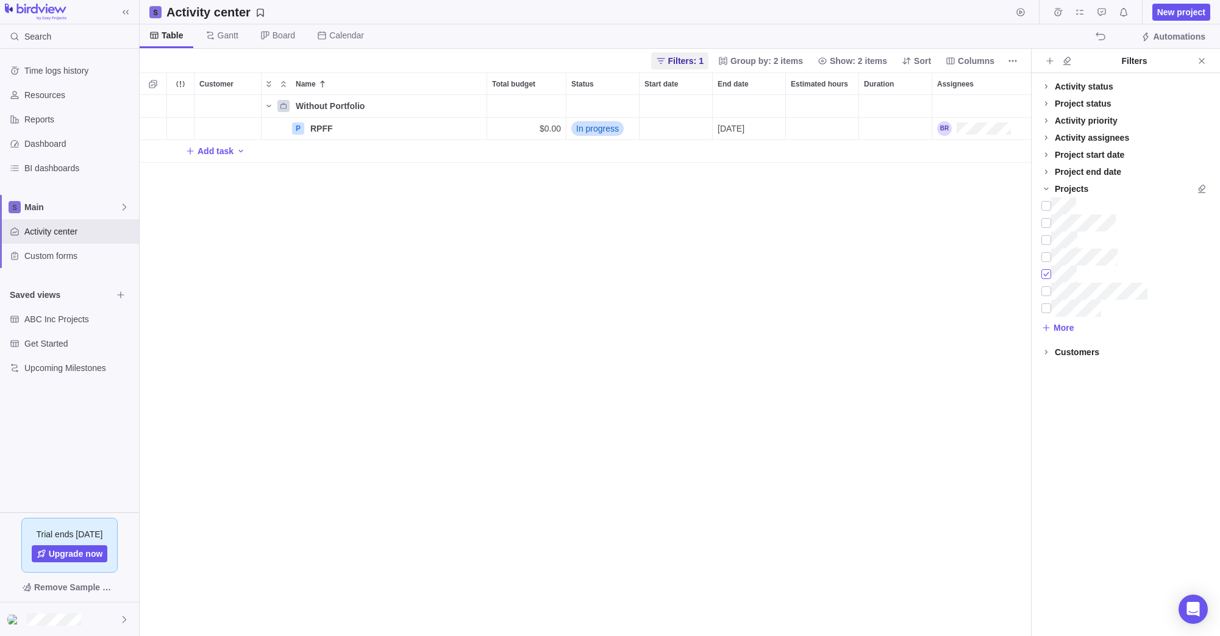
click at [1046, 271] on div at bounding box center [1046, 274] width 10 height 17
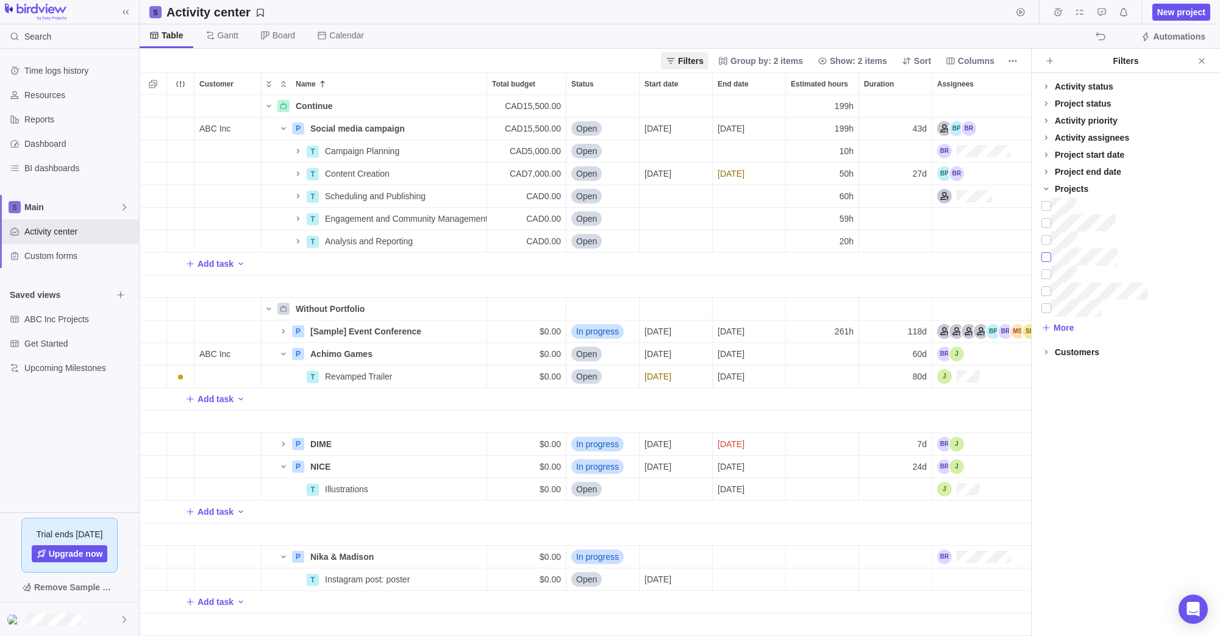
click at [1045, 256] on div at bounding box center [1046, 257] width 10 height 17
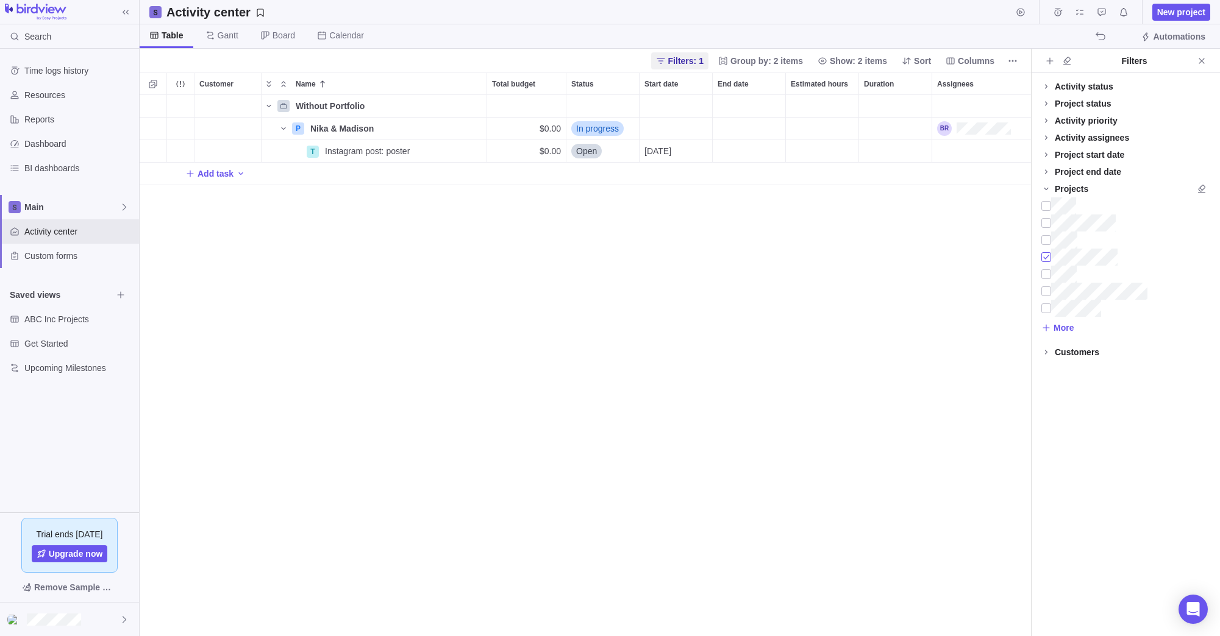
click at [1045, 258] on div at bounding box center [1046, 257] width 10 height 17
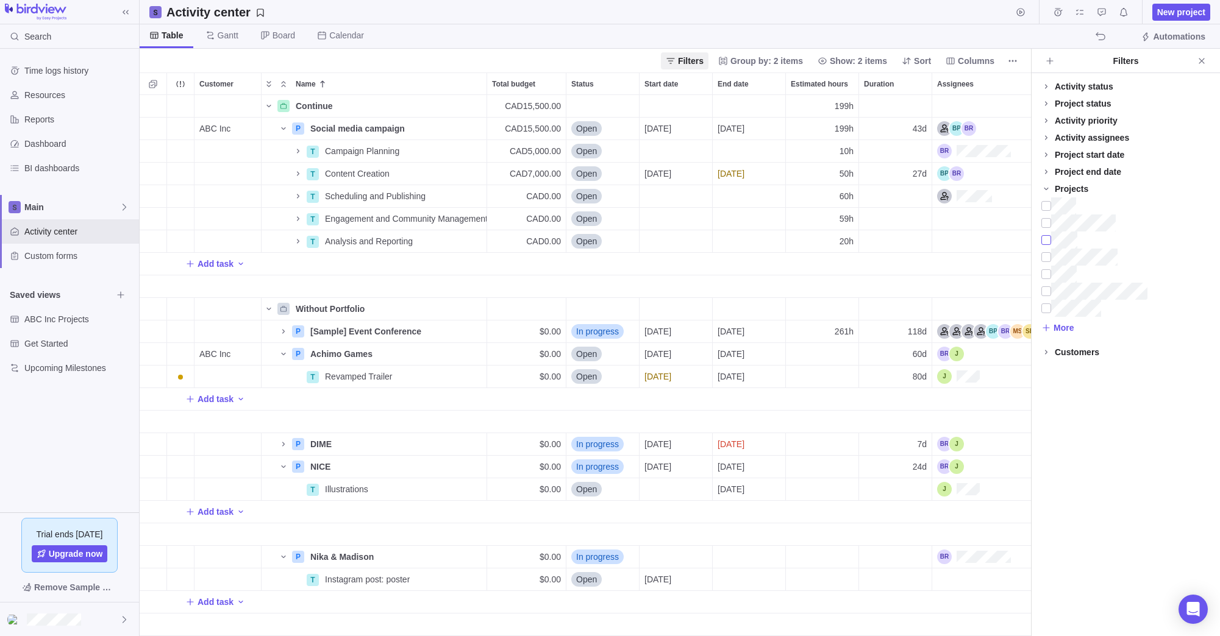
click at [1045, 241] on div at bounding box center [1046, 240] width 10 height 17
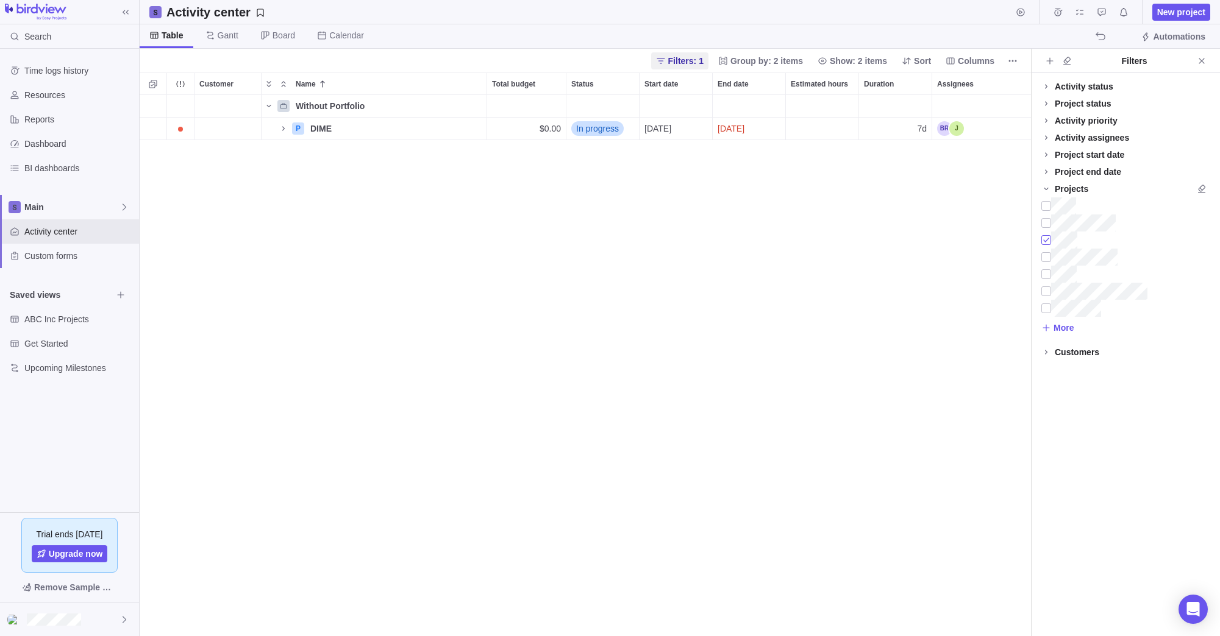
click at [1045, 241] on div at bounding box center [1046, 240] width 10 height 17
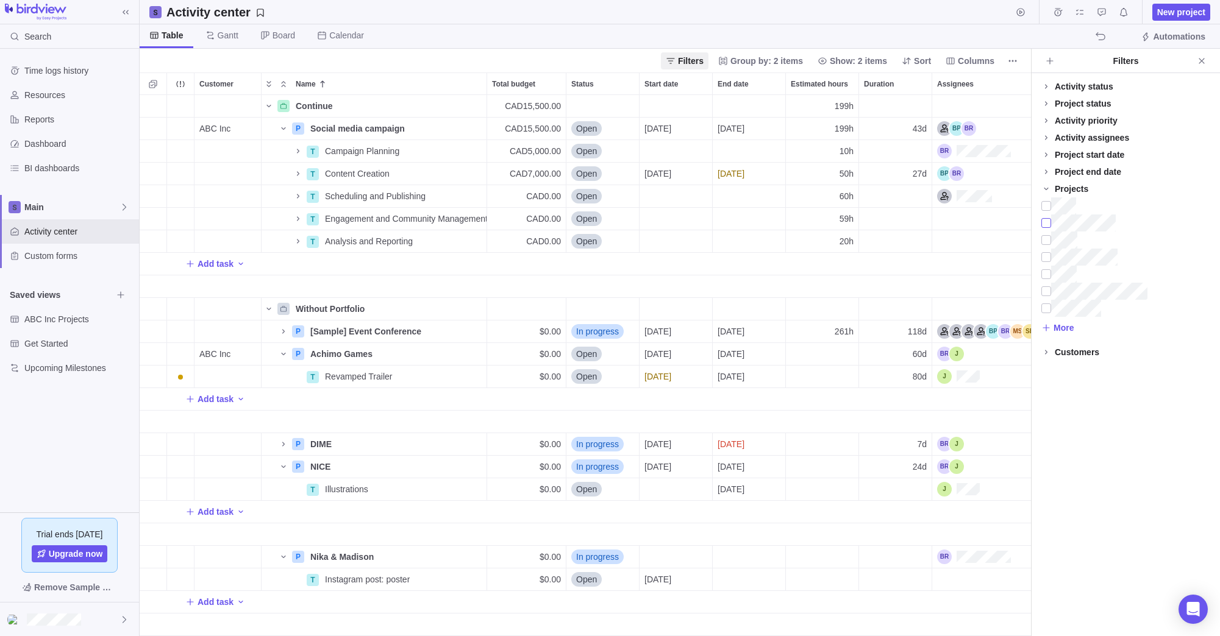
click at [1045, 225] on div at bounding box center [1046, 223] width 10 height 17
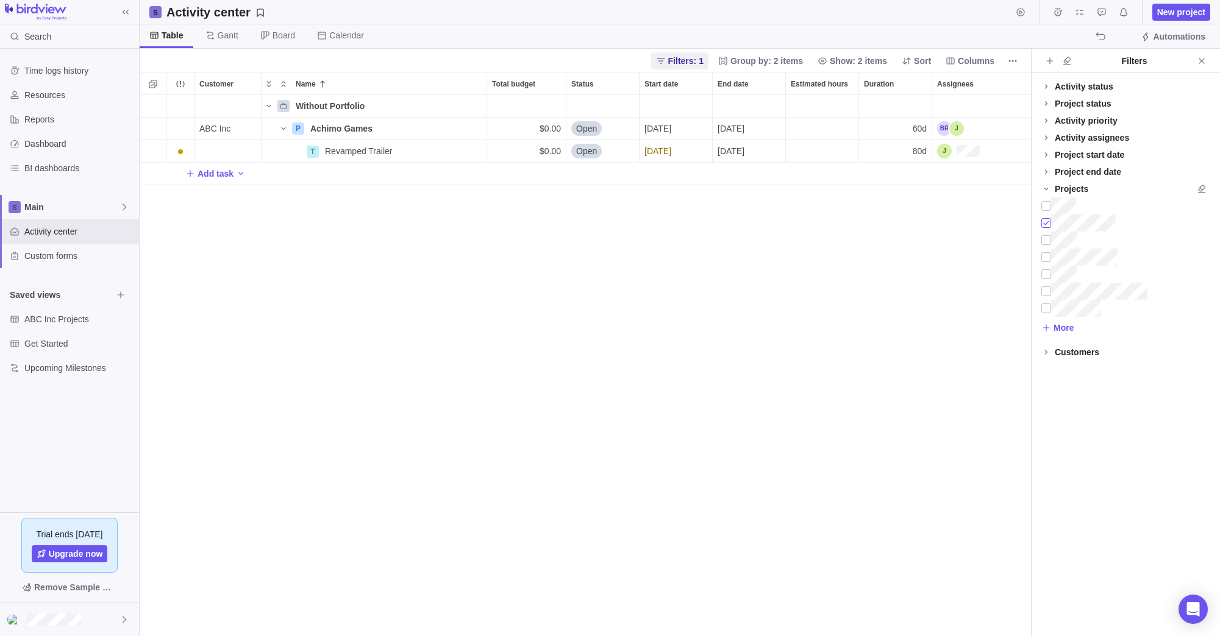
click at [1046, 221] on div at bounding box center [1046, 223] width 10 height 17
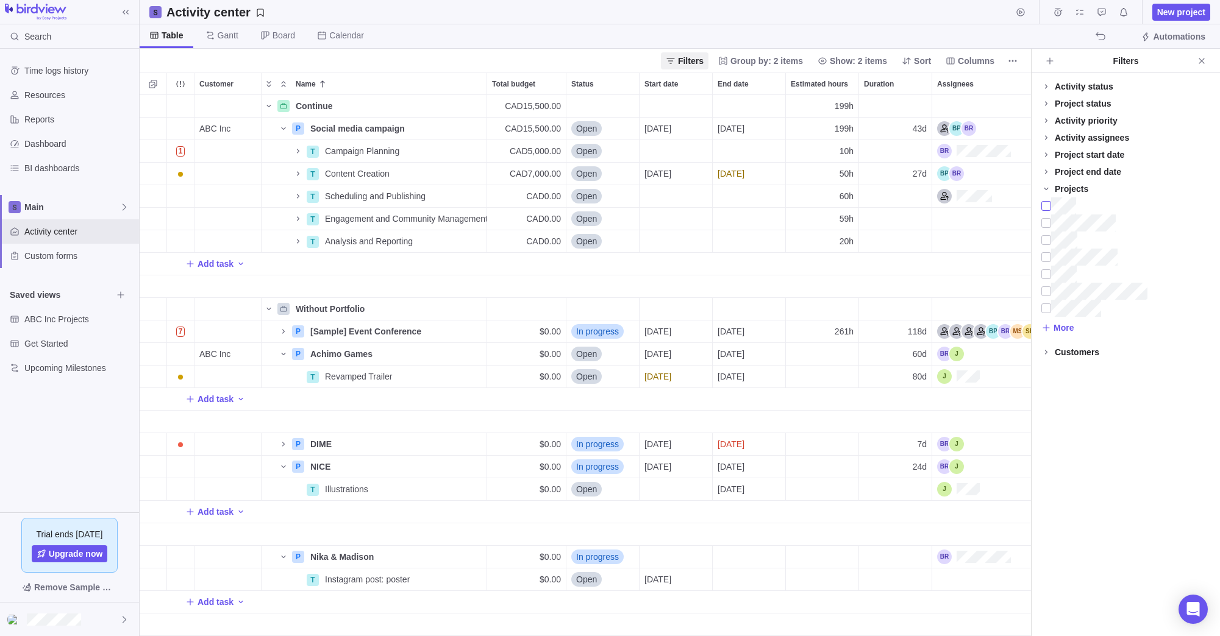
click at [1048, 203] on div at bounding box center [1046, 205] width 10 height 17
